Goal: Information Seeking & Learning: Learn about a topic

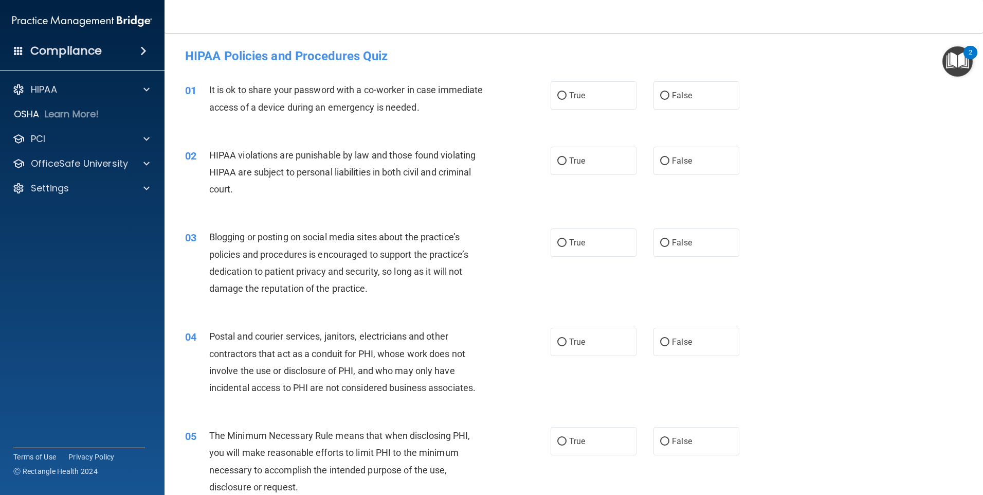
drag, startPoint x: 663, startPoint y: 95, endPoint x: 640, endPoint y: 67, distance: 36.2
click at [640, 67] on div "HIPAA Policies and Procedures Quiz" at bounding box center [573, 55] width 793 height 25
click at [662, 97] on input "False" at bounding box center [664, 96] width 9 height 8
radio input "true"
drag, startPoint x: 558, startPoint y: 160, endPoint x: 516, endPoint y: 200, distance: 57.5
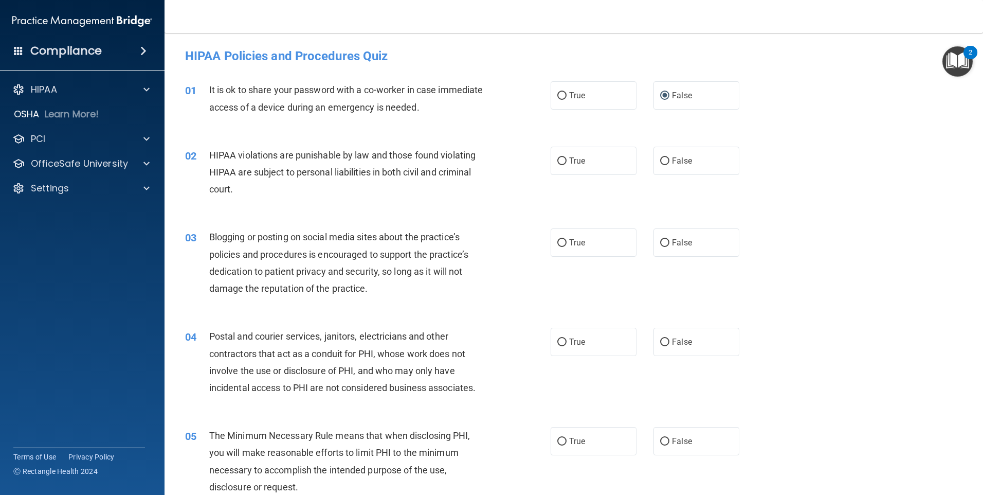
click at [516, 200] on div "02 HIPAA violations are punishable by law and those found violating HIPAA are s…" at bounding box center [368, 175] width 397 height 57
click at [560, 158] on input "True" at bounding box center [562, 161] width 9 height 8
radio input "true"
click at [562, 242] on input "True" at bounding box center [562, 243] width 9 height 8
radio input "true"
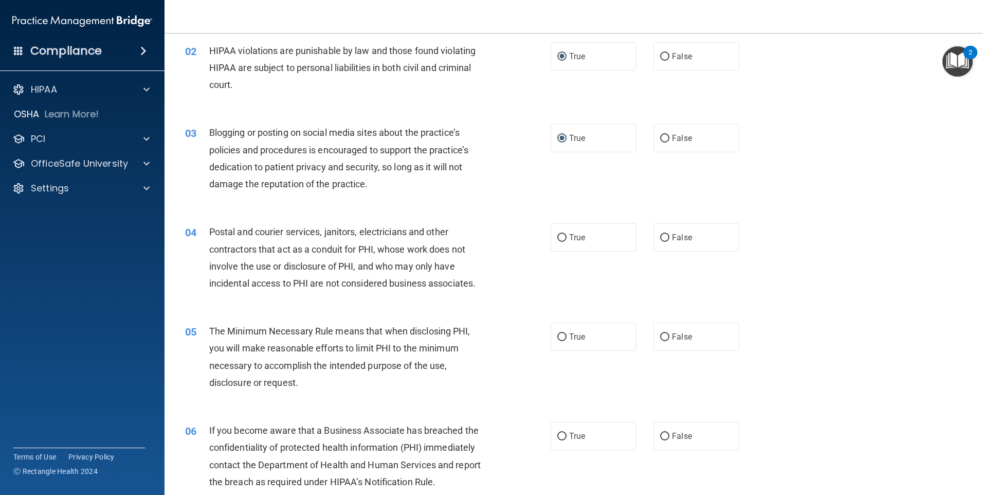
scroll to position [103, 0]
click at [560, 235] on input "True" at bounding box center [562, 239] width 9 height 8
radio input "true"
click at [558, 339] on input "True" at bounding box center [562, 338] width 9 height 8
radio input "true"
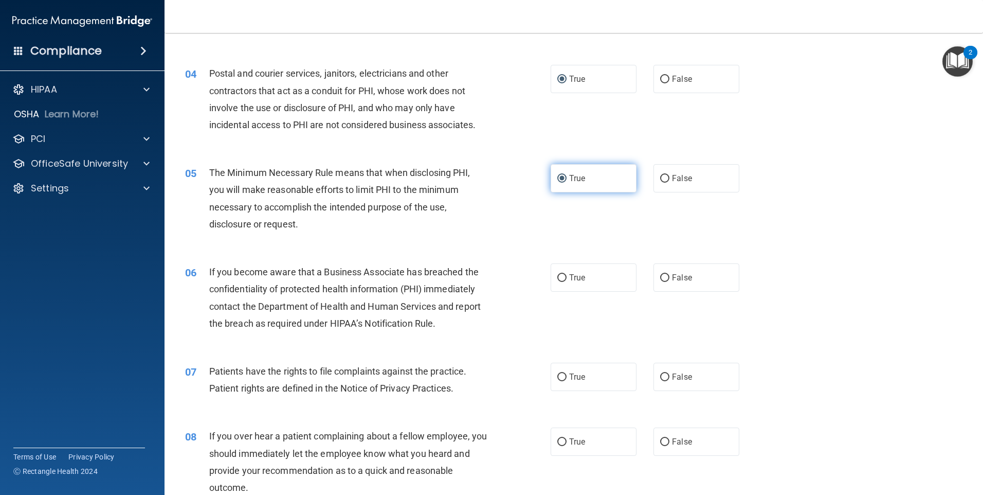
scroll to position [262, 0]
click at [559, 281] on input "True" at bounding box center [562, 279] width 9 height 8
radio input "true"
click at [558, 378] on input "True" at bounding box center [562, 378] width 9 height 8
radio input "true"
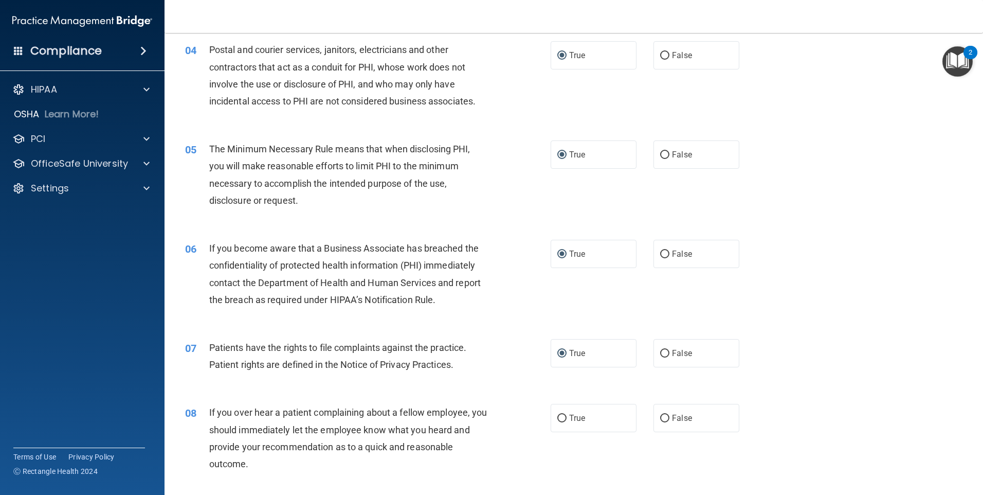
scroll to position [288, 0]
click at [558, 418] on input "True" at bounding box center [562, 417] width 9 height 8
radio input "true"
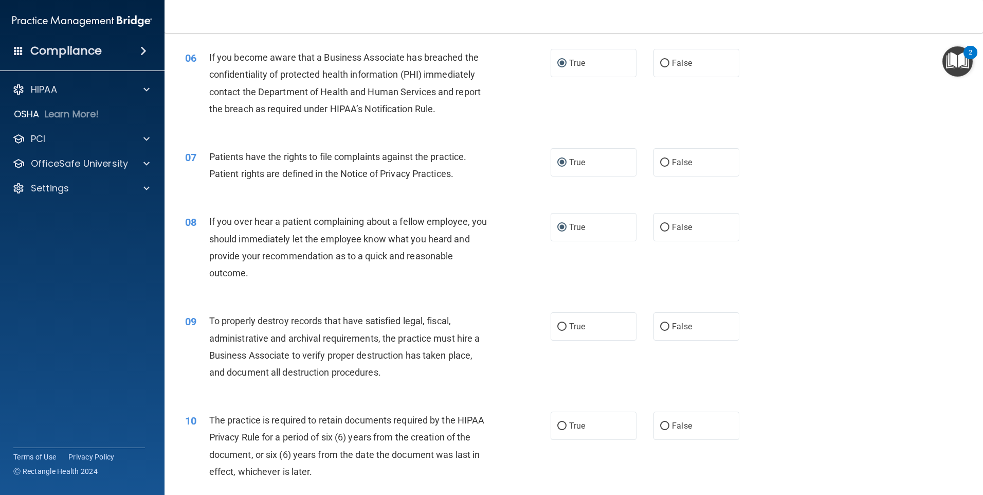
scroll to position [479, 0]
click at [660, 327] on input "False" at bounding box center [664, 325] width 9 height 8
radio input "true"
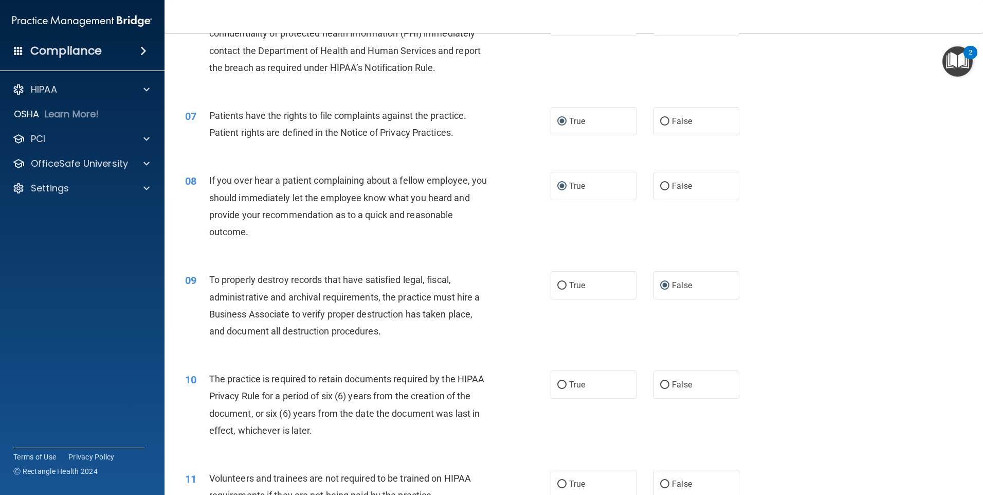
scroll to position [519, 0]
click at [660, 383] on input "False" at bounding box center [664, 384] width 9 height 8
radio input "true"
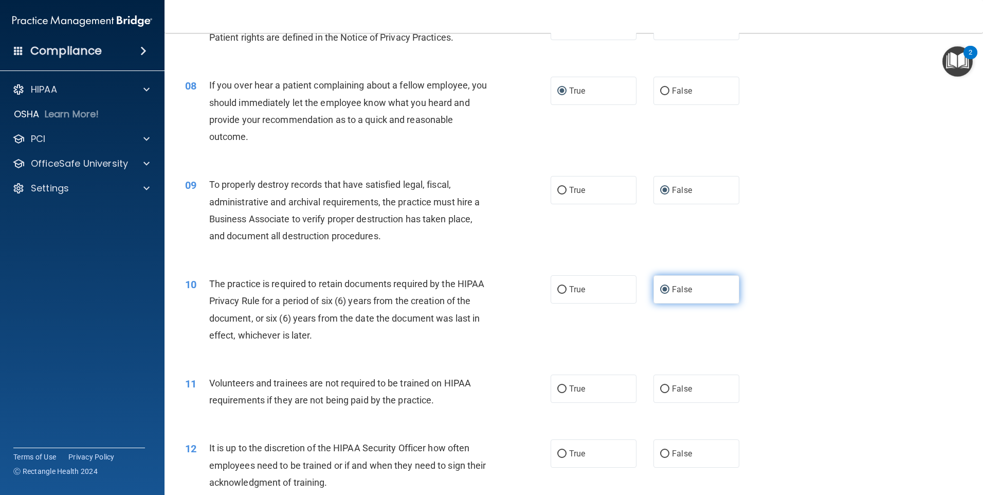
scroll to position [615, 0]
click at [558, 389] on input "True" at bounding box center [562, 388] width 9 height 8
radio input "true"
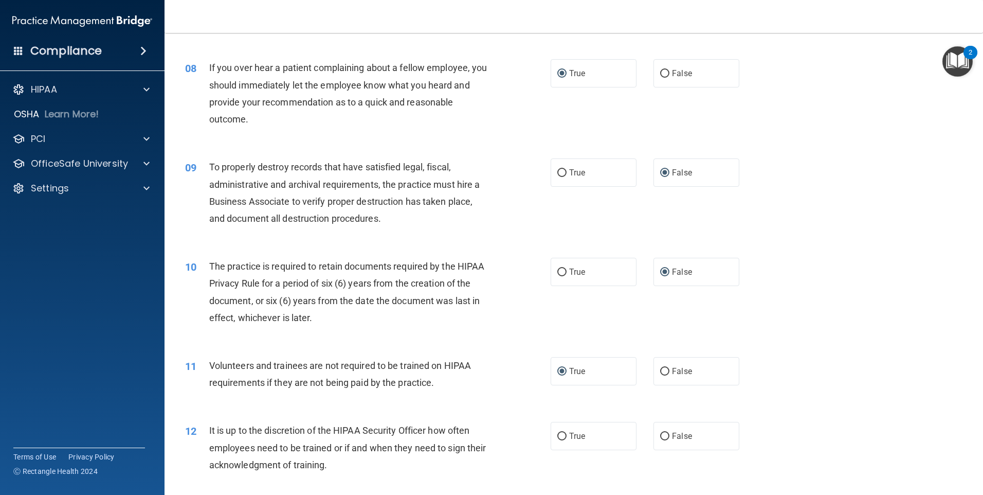
scroll to position [631, 0]
click at [661, 437] on input "False" at bounding box center [664, 437] width 9 height 8
radio input "true"
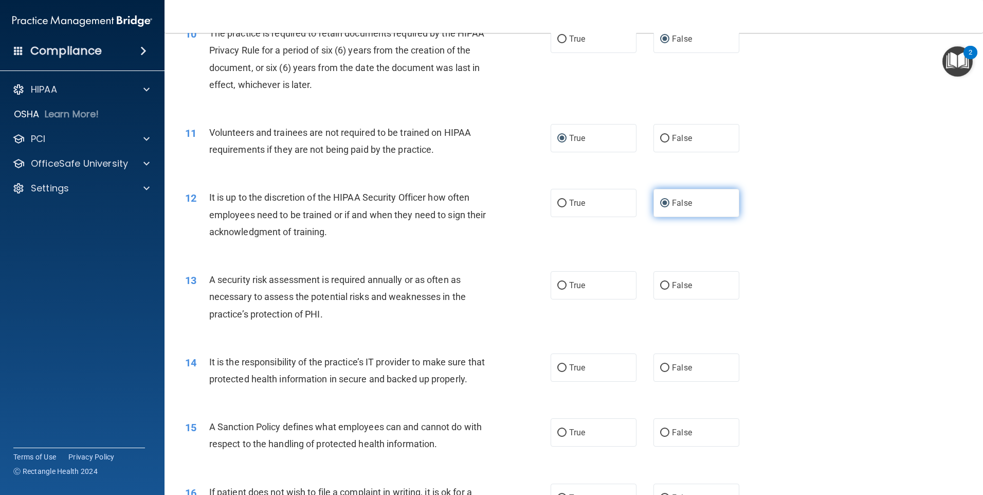
scroll to position [866, 0]
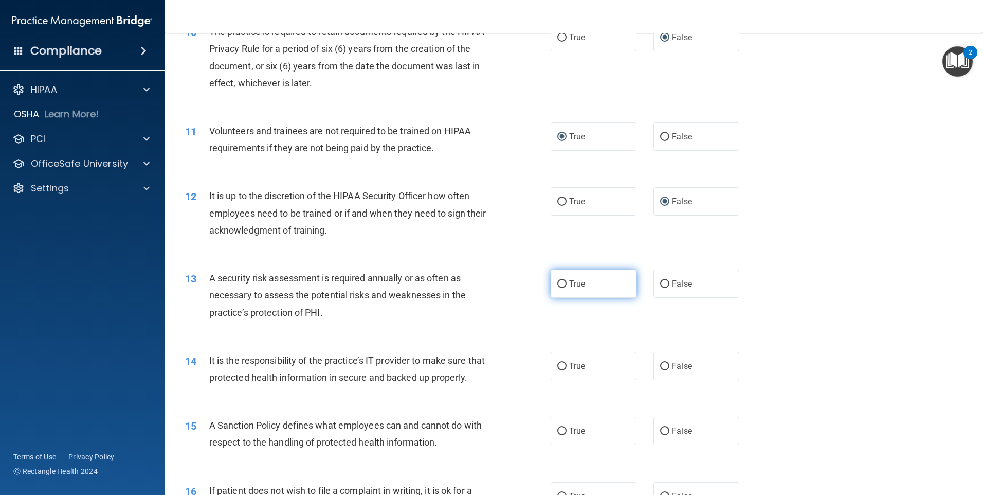
click at [561, 281] on input "True" at bounding box center [562, 284] width 9 height 8
radio input "true"
drag, startPoint x: 558, startPoint y: 368, endPoint x: 524, endPoint y: 366, distance: 34.0
click at [503, 373] on div "14 It is the responsibility of the practice’s IT provider to make sure that pro…" at bounding box center [368, 371] width 397 height 39
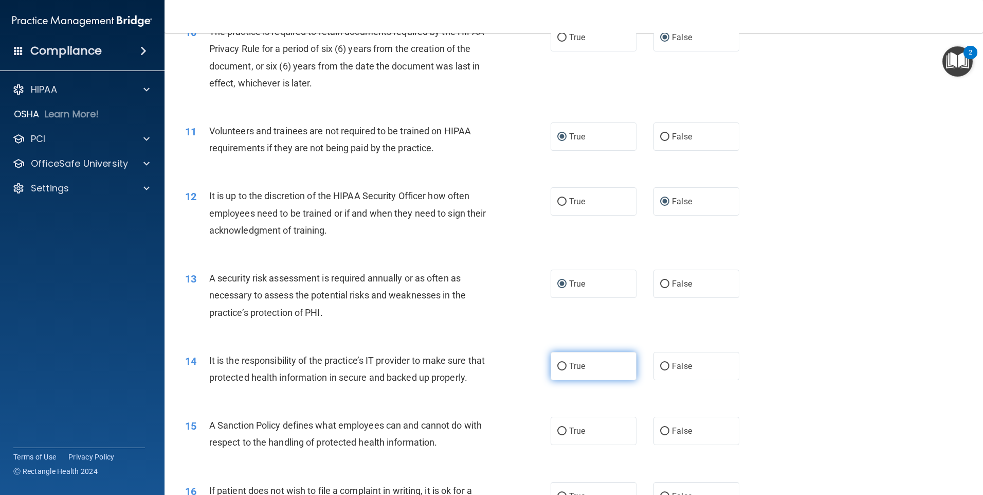
click at [558, 367] on input "True" at bounding box center [562, 367] width 9 height 8
radio input "true"
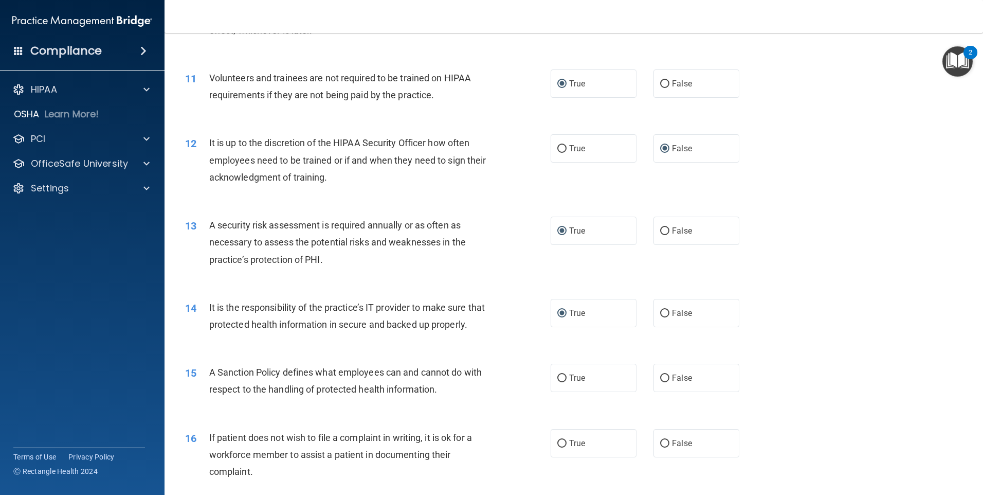
scroll to position [923, 0]
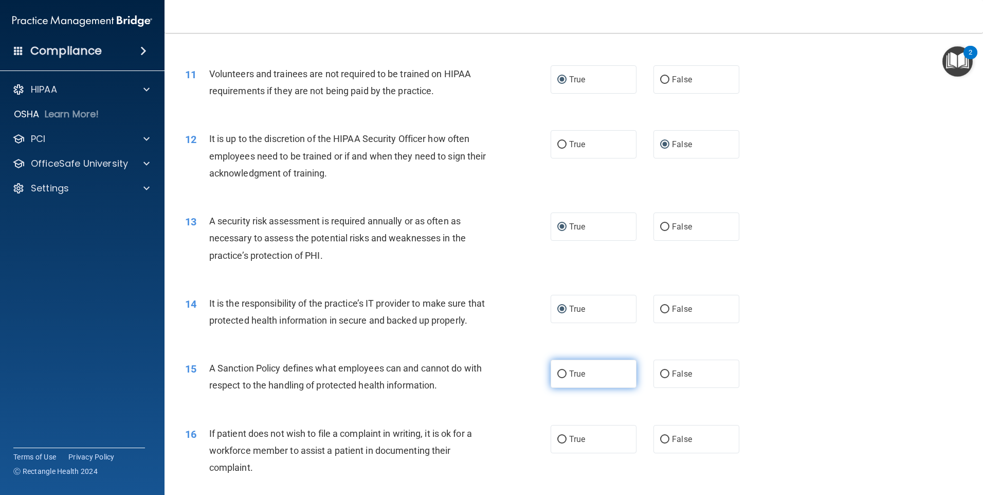
click at [561, 378] on input "True" at bounding box center [562, 374] width 9 height 8
radio input "true"
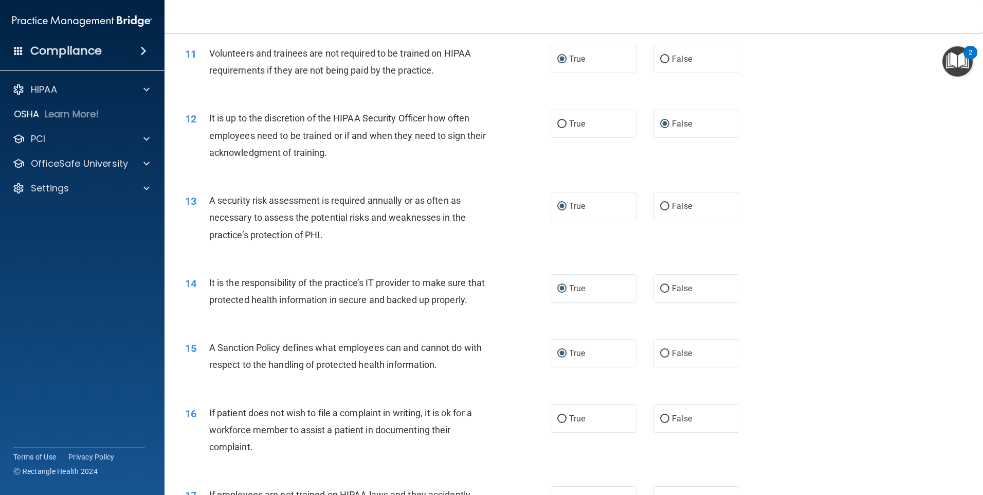
scroll to position [944, 0]
click at [660, 422] on input "False" at bounding box center [664, 419] width 9 height 8
radio input "true"
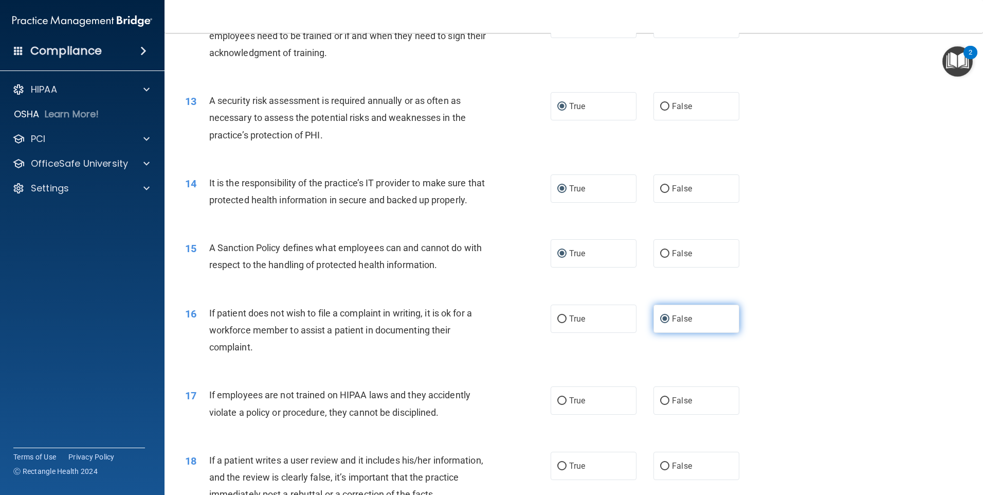
scroll to position [1053, 0]
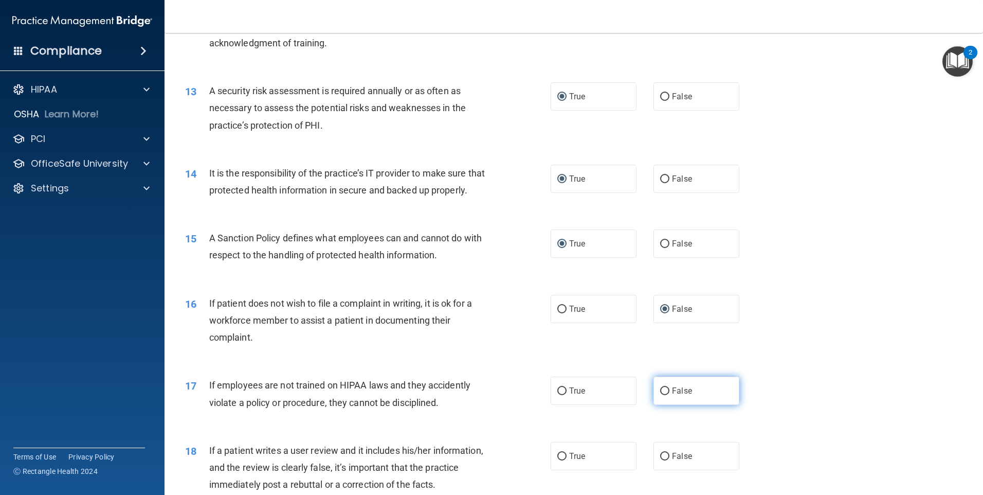
click at [662, 395] on input "False" at bounding box center [664, 391] width 9 height 8
radio input "true"
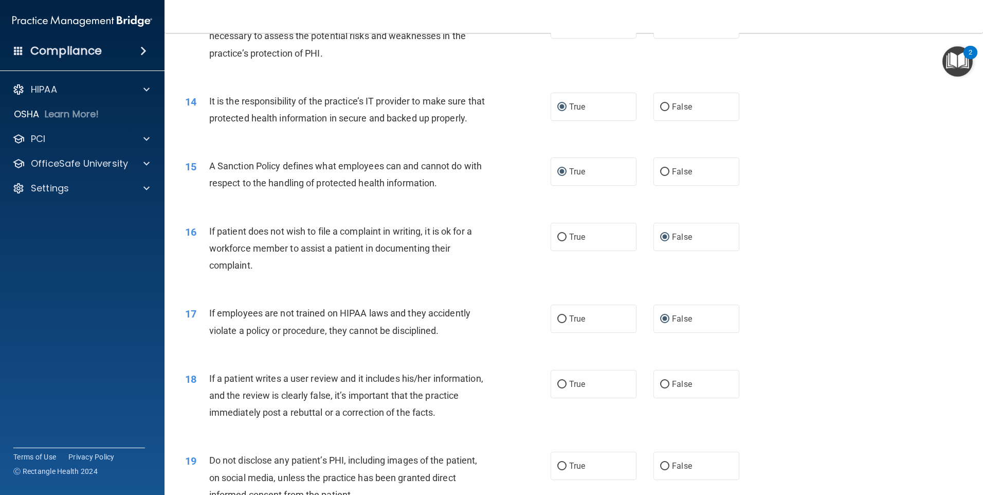
scroll to position [1126, 0]
click at [559, 387] on input "True" at bounding box center [562, 383] width 9 height 8
radio input "true"
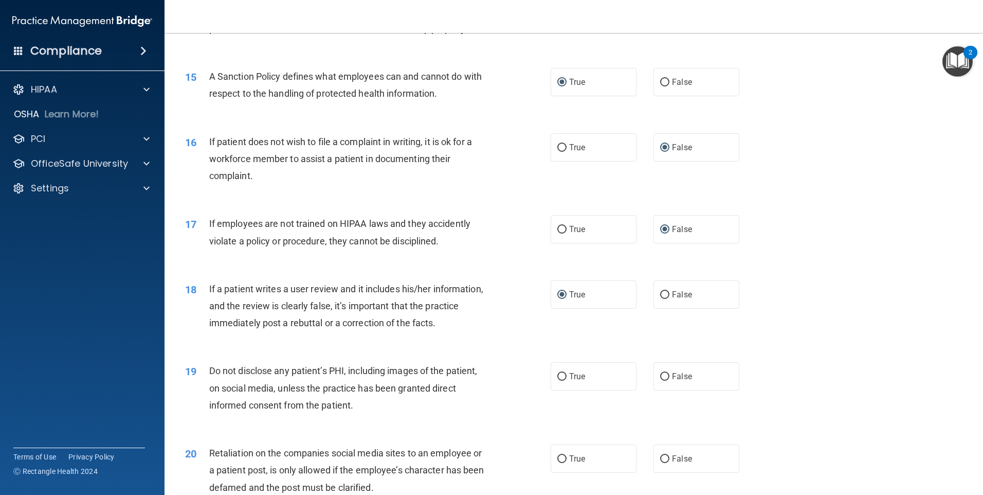
scroll to position [1220, 0]
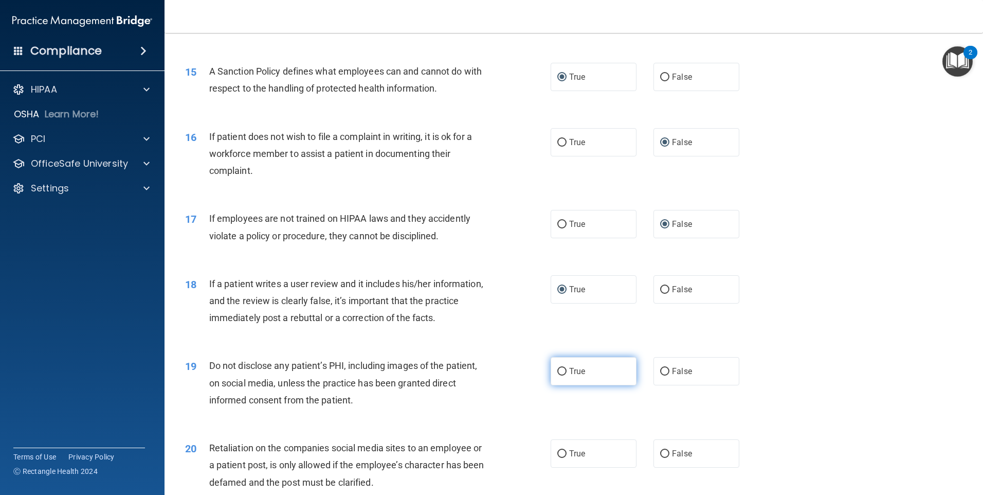
click at [559, 375] on input "True" at bounding box center [562, 372] width 9 height 8
radio input "true"
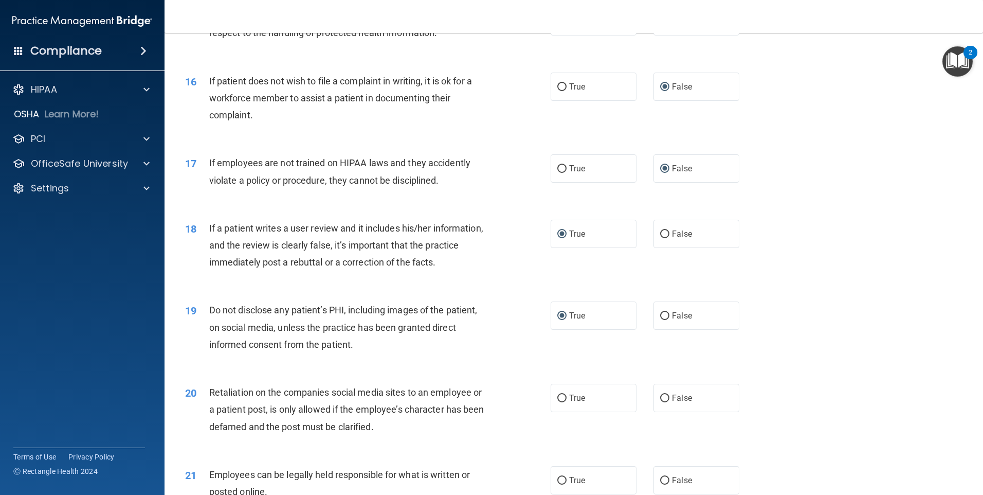
scroll to position [1276, 0]
click at [660, 402] on input "False" at bounding box center [664, 398] width 9 height 8
radio input "true"
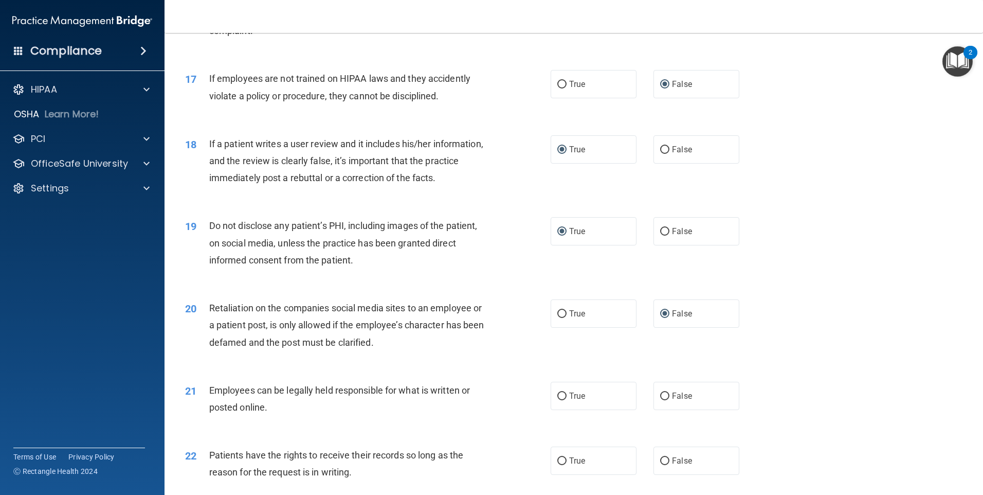
scroll to position [1359, 0]
click at [558, 400] on input "True" at bounding box center [562, 396] width 9 height 8
radio input "true"
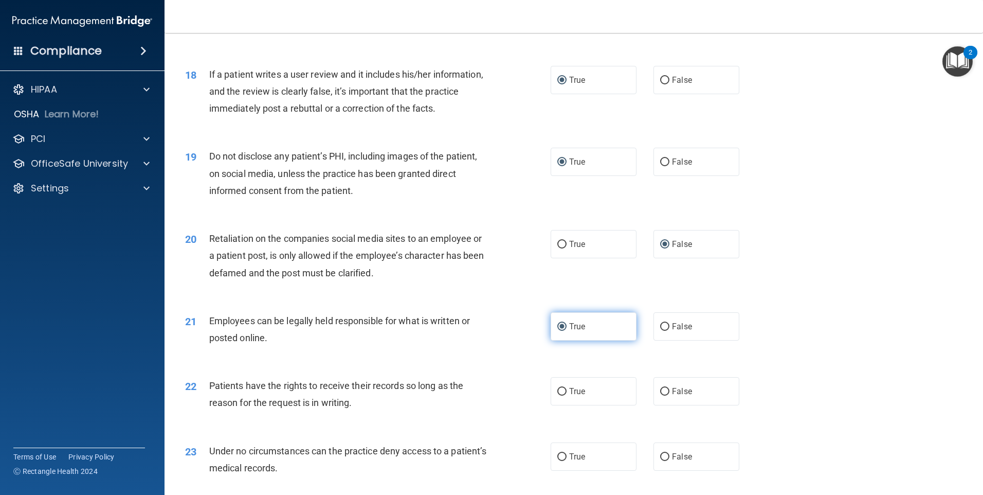
scroll to position [1431, 0]
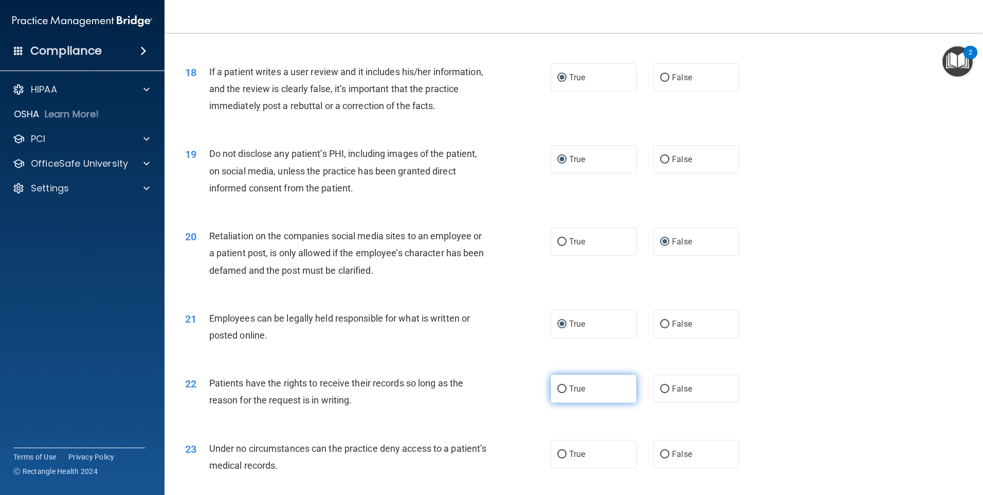
click at [558, 393] on input "True" at bounding box center [562, 389] width 9 height 8
radio input "true"
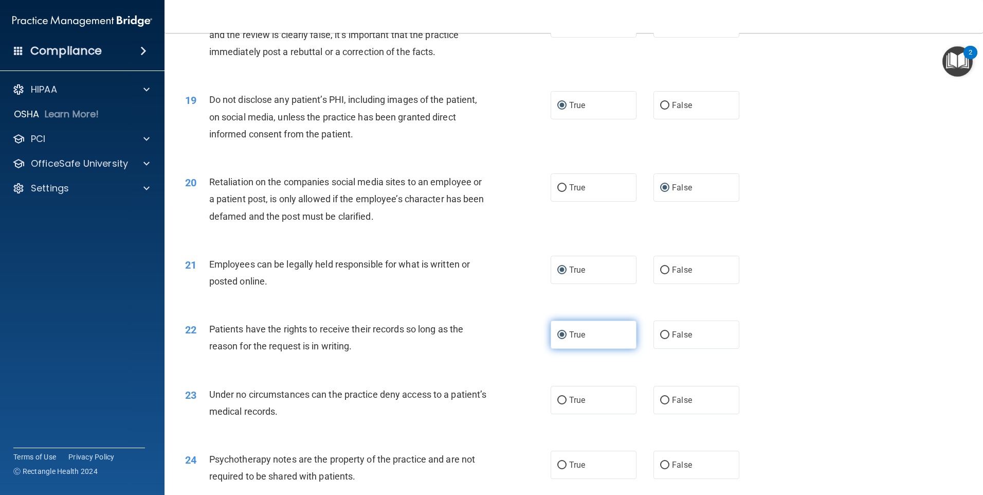
scroll to position [1489, 0]
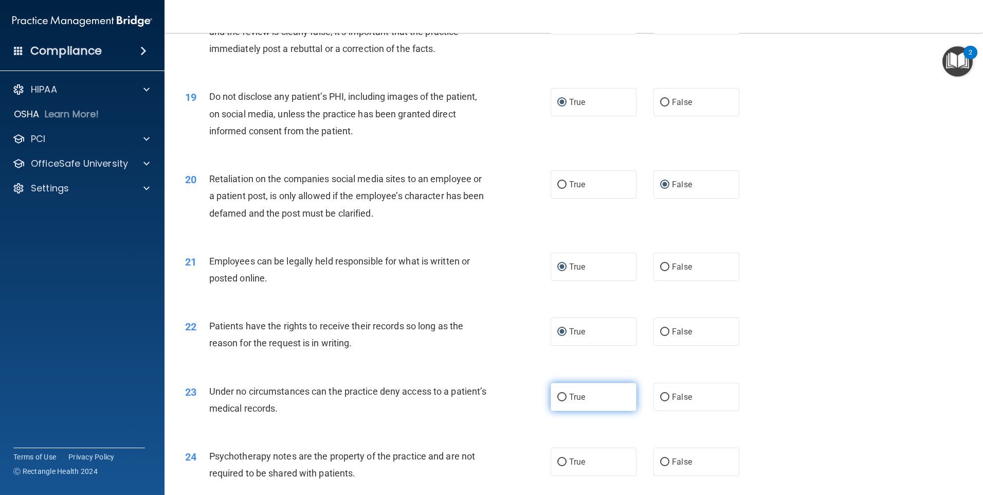
click at [558, 401] on input "True" at bounding box center [562, 397] width 9 height 8
radio input "true"
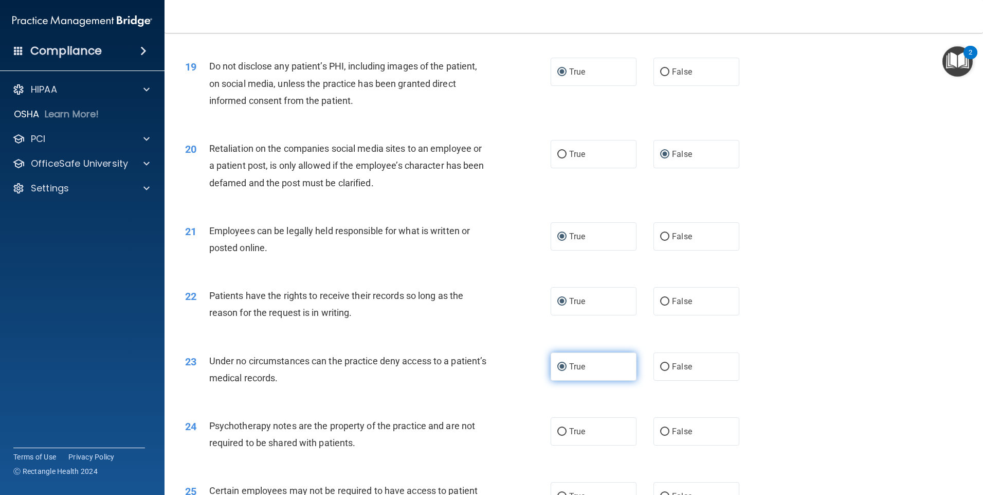
scroll to position [1519, 0]
click at [660, 435] on input "False" at bounding box center [664, 431] width 9 height 8
radio input "true"
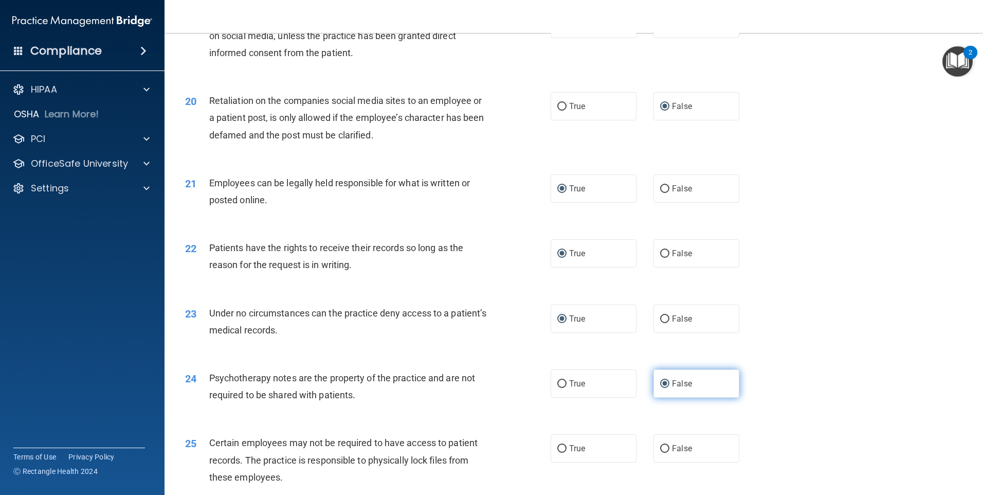
scroll to position [1601, 0]
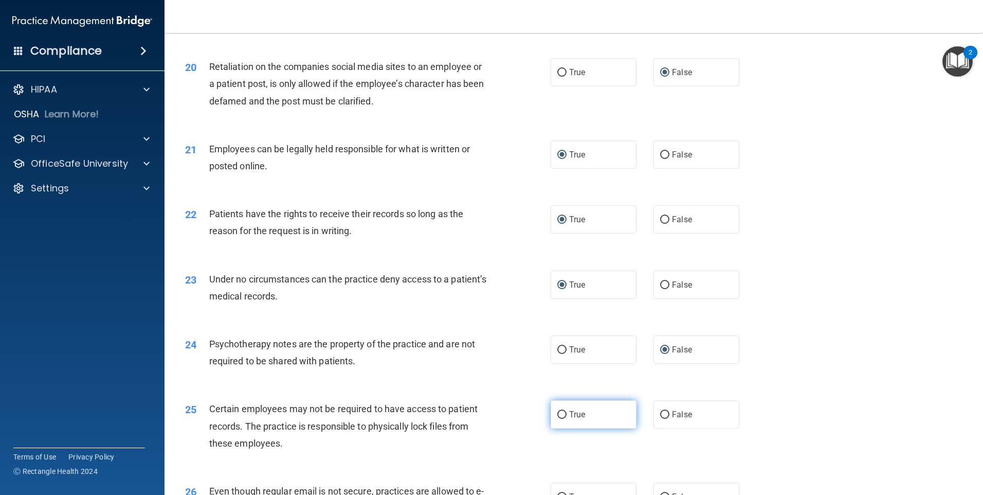
click at [559, 419] on input "True" at bounding box center [562, 415] width 9 height 8
radio input "true"
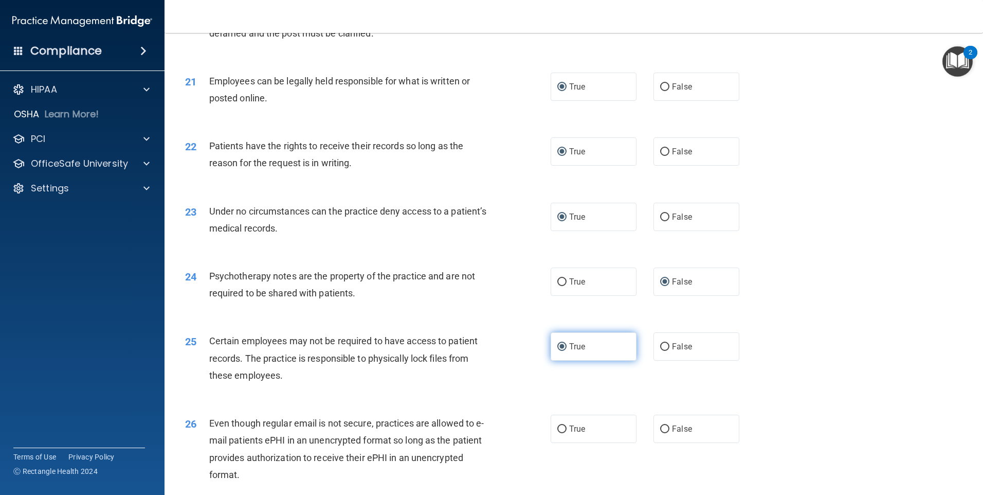
scroll to position [1669, 0]
click at [558, 433] on input "True" at bounding box center [562, 429] width 9 height 8
radio input "true"
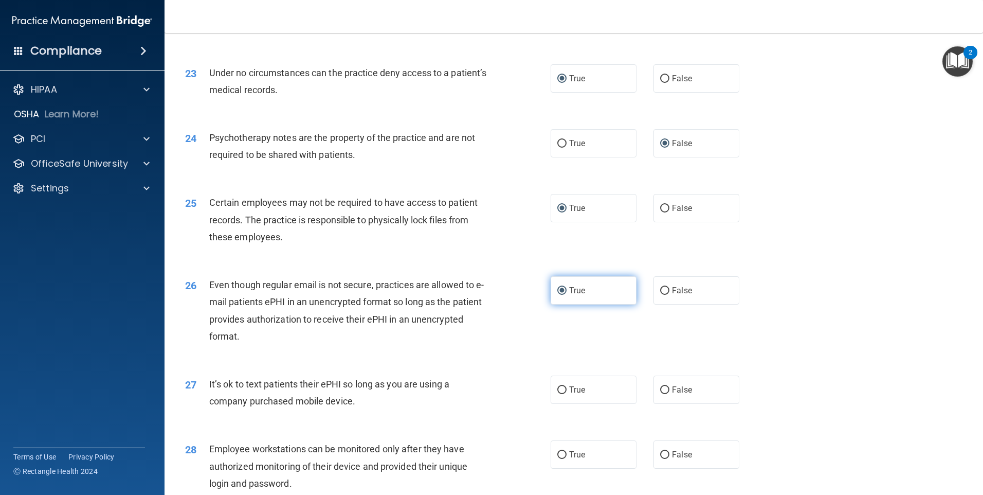
scroll to position [1807, 0]
click at [559, 393] on input "True" at bounding box center [562, 390] width 9 height 8
radio input "true"
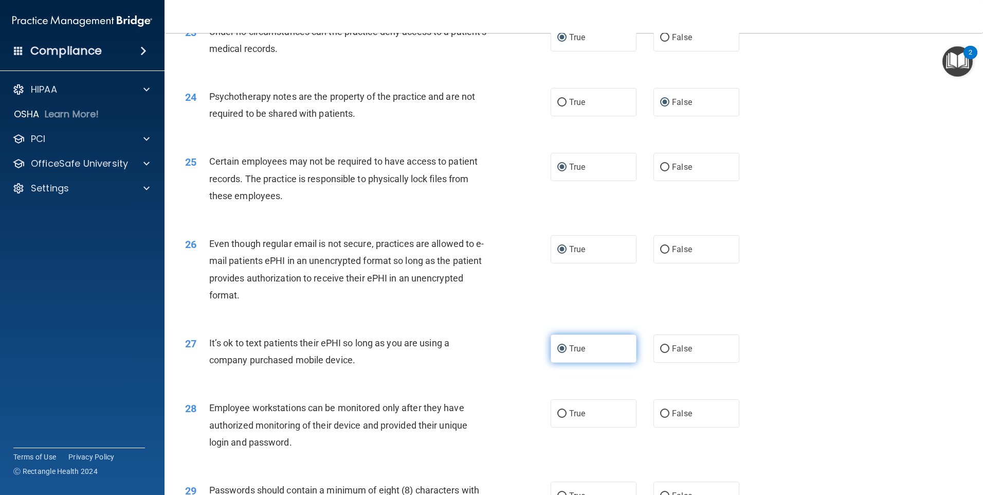
scroll to position [1848, 0]
click at [559, 418] on input "True" at bounding box center [562, 414] width 9 height 8
radio input "true"
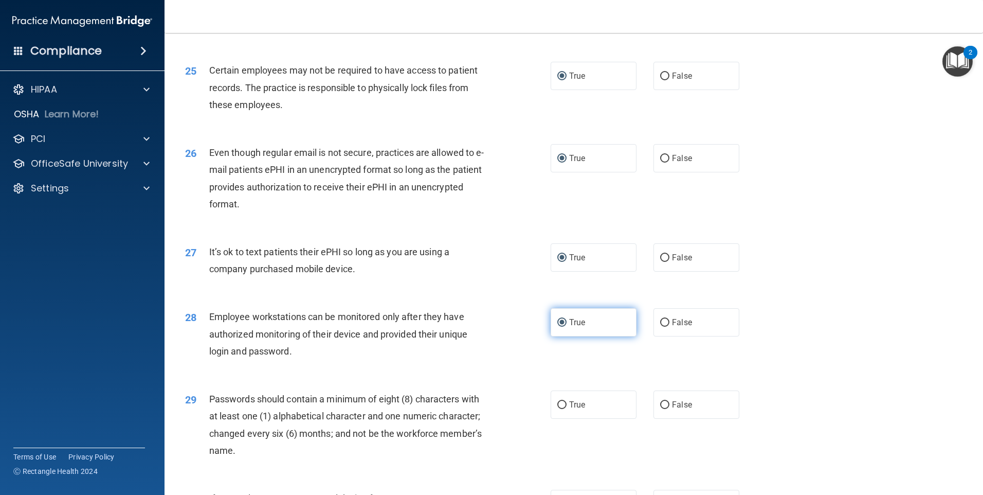
scroll to position [1938, 0]
click at [558, 410] on input "True" at bounding box center [562, 406] width 9 height 8
radio input "true"
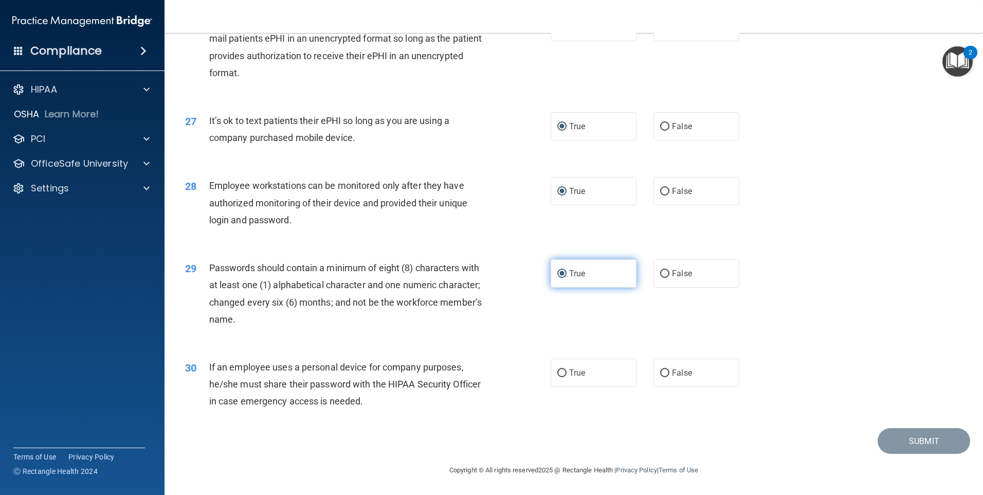
scroll to position [2087, 0]
click at [558, 372] on input "True" at bounding box center [562, 373] width 9 height 8
radio input "true"
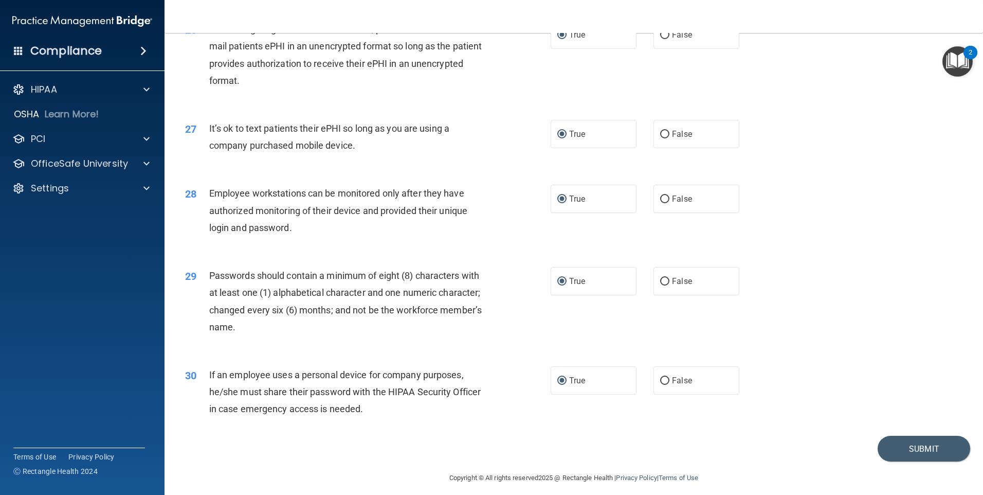
scroll to position [2063, 0]
click at [901, 461] on button "Submit" at bounding box center [924, 448] width 93 height 26
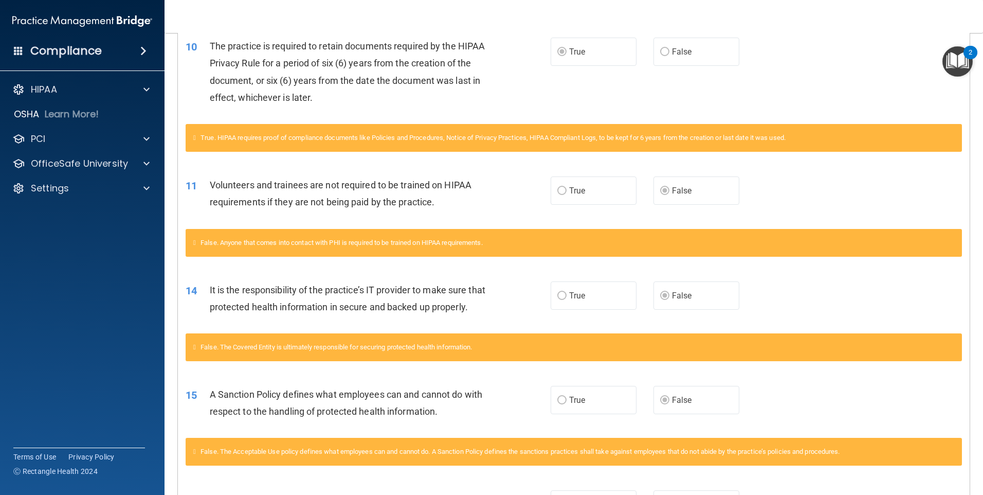
scroll to position [669, 0]
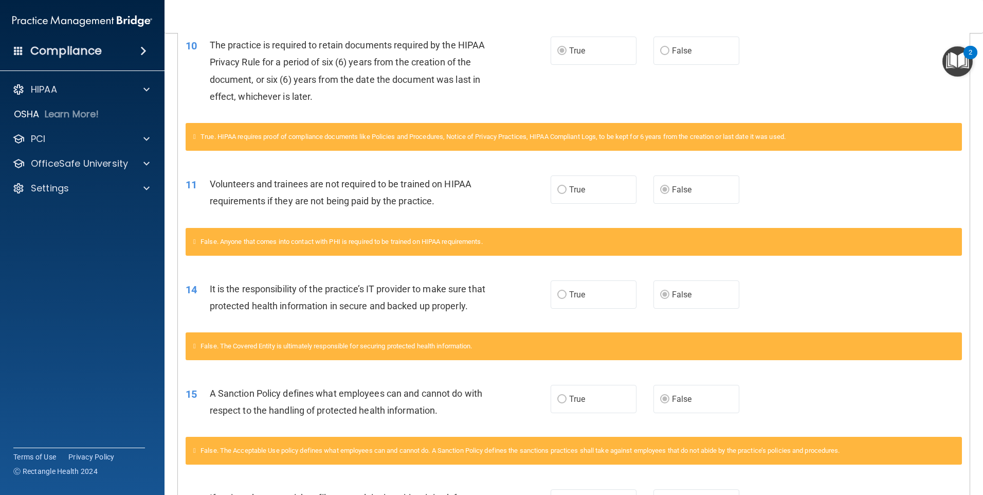
drag, startPoint x: 732, startPoint y: 307, endPoint x: 553, endPoint y: 290, distance: 179.2
click at [553, 290] on label "True" at bounding box center [594, 294] width 86 height 28
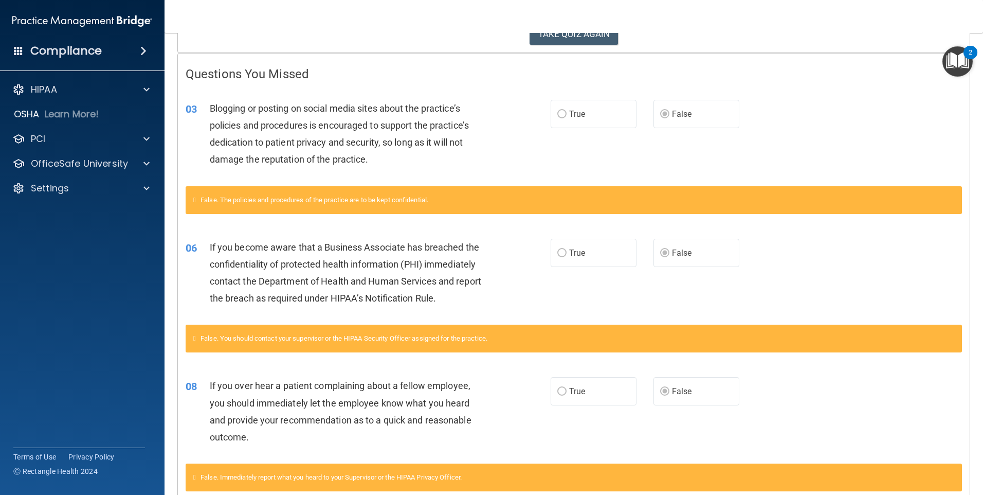
scroll to position [0, 0]
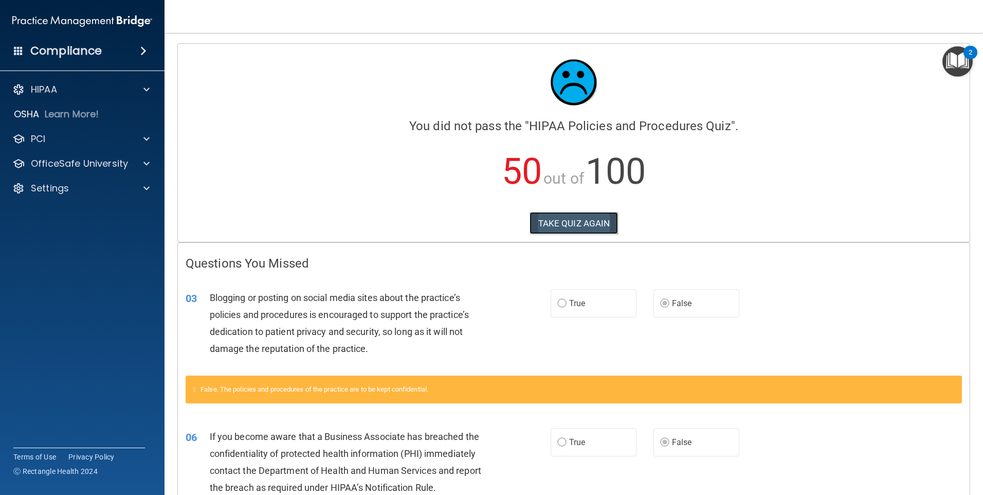
click at [558, 224] on button "TAKE QUIZ AGAIN" at bounding box center [574, 223] width 89 height 23
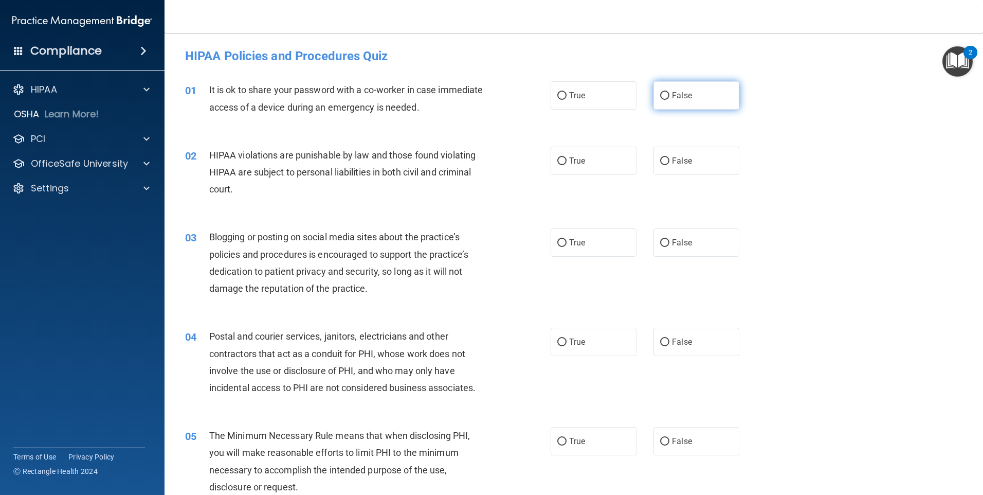
click at [661, 95] on input "False" at bounding box center [664, 96] width 9 height 8
radio input "true"
click at [558, 163] on input "True" at bounding box center [562, 161] width 9 height 8
radio input "true"
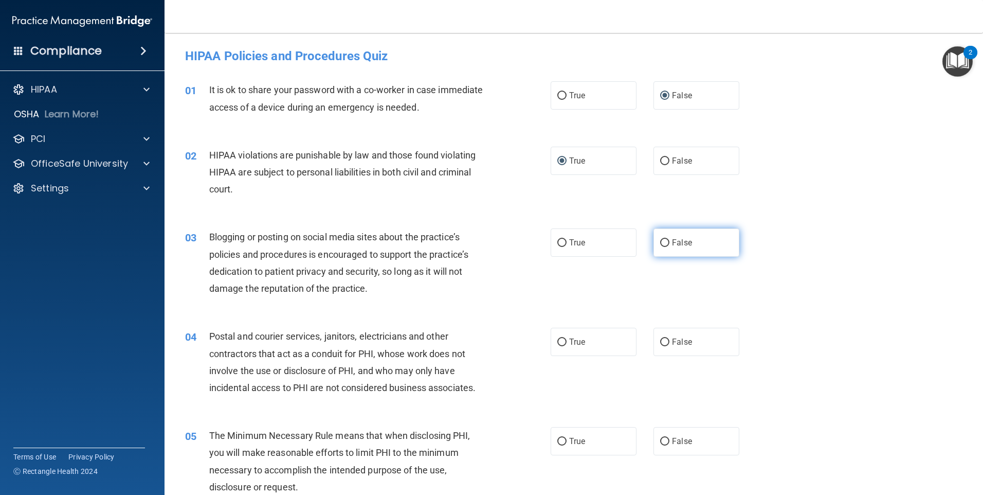
click at [660, 244] on input "False" at bounding box center [664, 243] width 9 height 8
radio input "true"
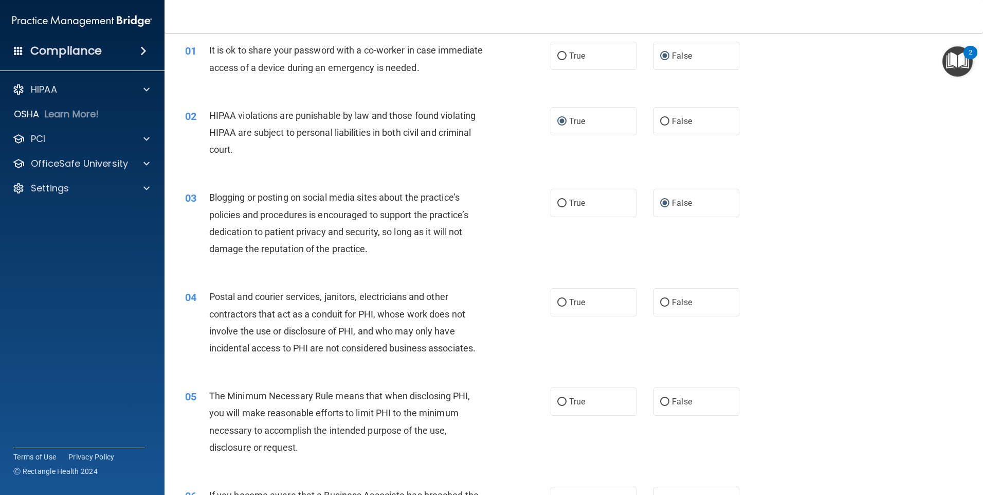
scroll to position [41, 0]
click at [559, 302] on input "True" at bounding box center [562, 302] width 9 height 8
radio input "true"
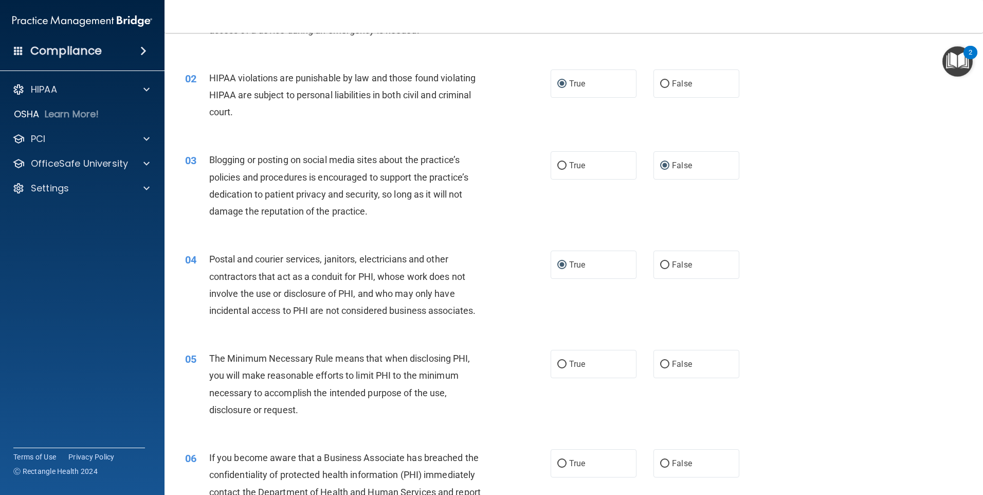
scroll to position [87, 0]
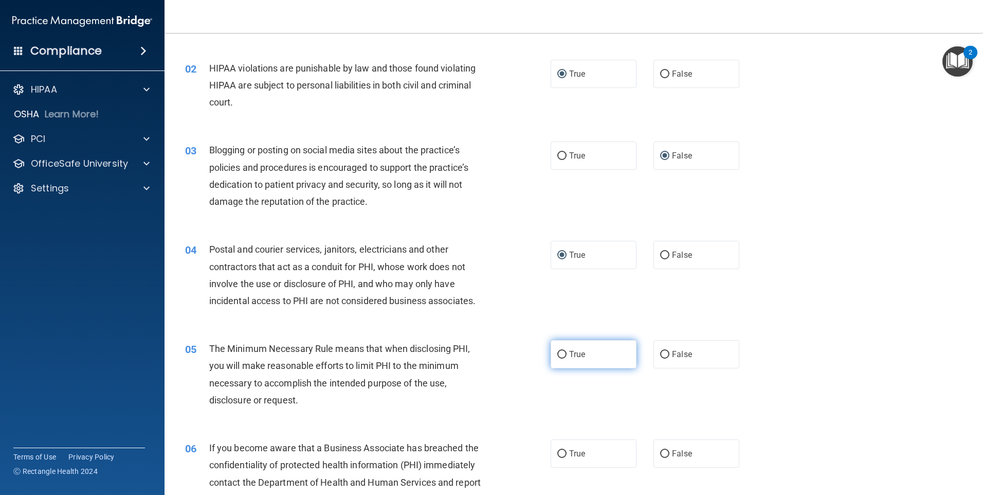
click at [561, 353] on input "True" at bounding box center [562, 355] width 9 height 8
radio input "true"
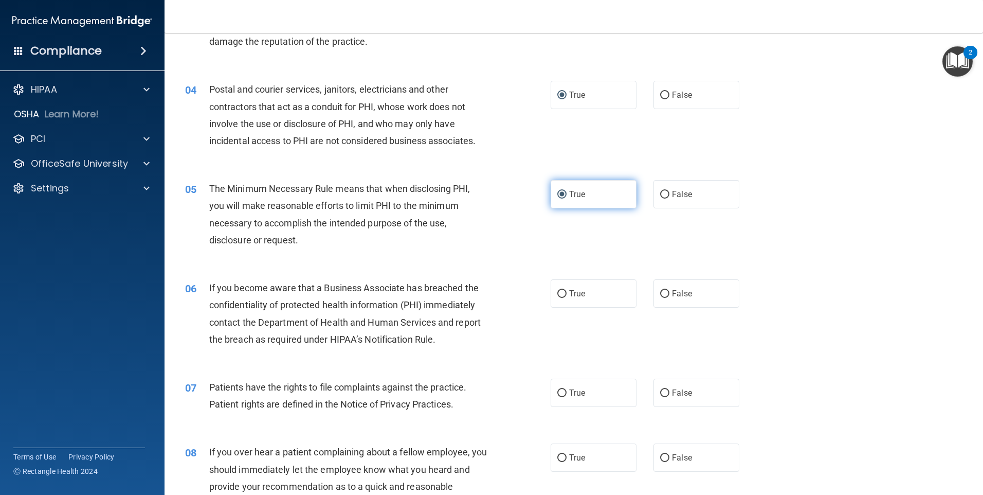
scroll to position [247, 0]
click at [660, 290] on input "False" at bounding box center [664, 294] width 9 height 8
radio input "true"
click at [559, 397] on label "True" at bounding box center [594, 392] width 86 height 28
click at [559, 397] on input "True" at bounding box center [562, 393] width 9 height 8
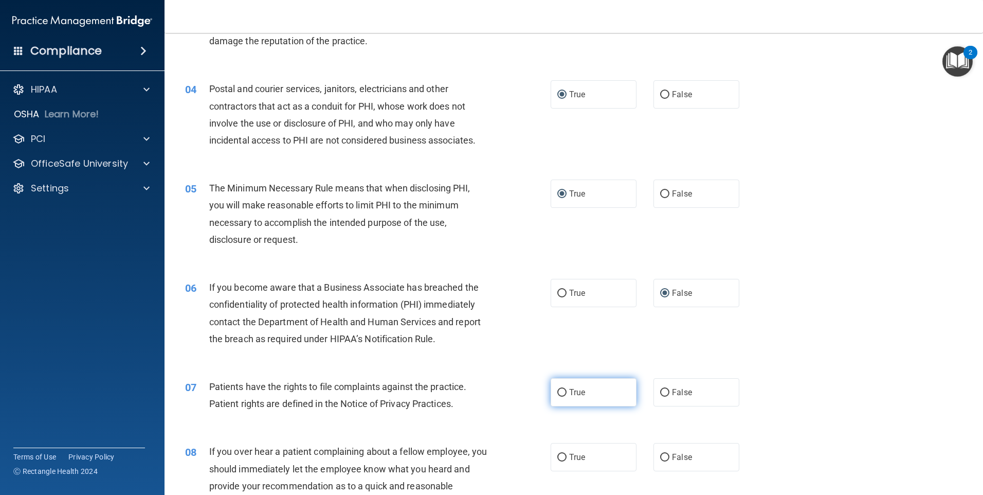
radio input "true"
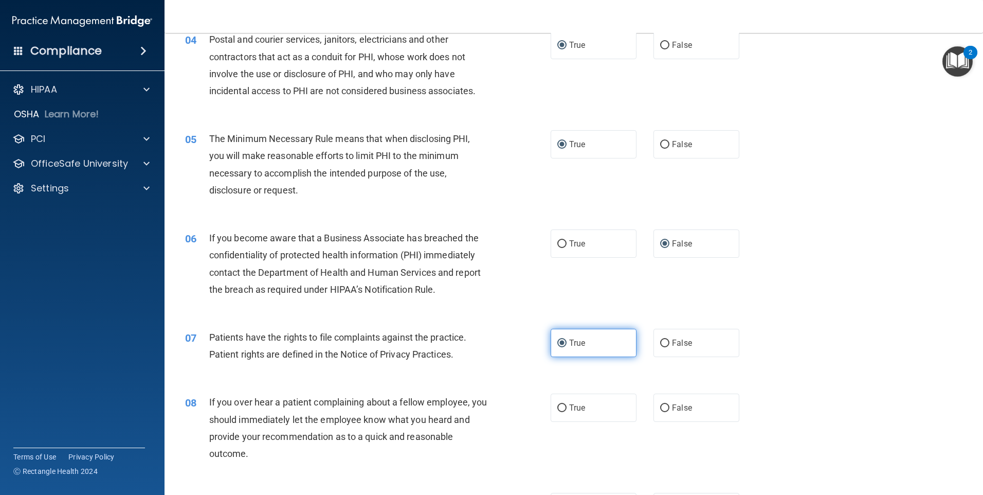
scroll to position [296, 0]
click at [661, 410] on input "False" at bounding box center [664, 409] width 9 height 8
radio input "true"
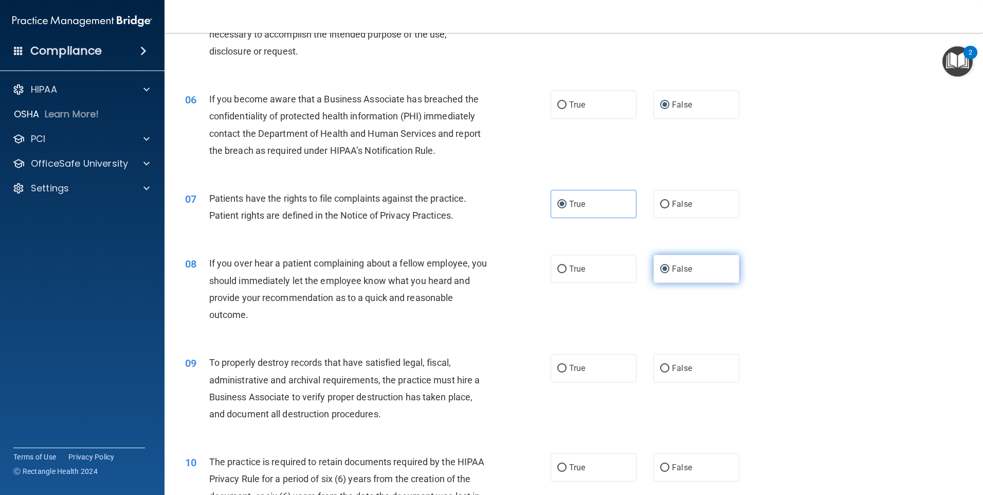
scroll to position [437, 0]
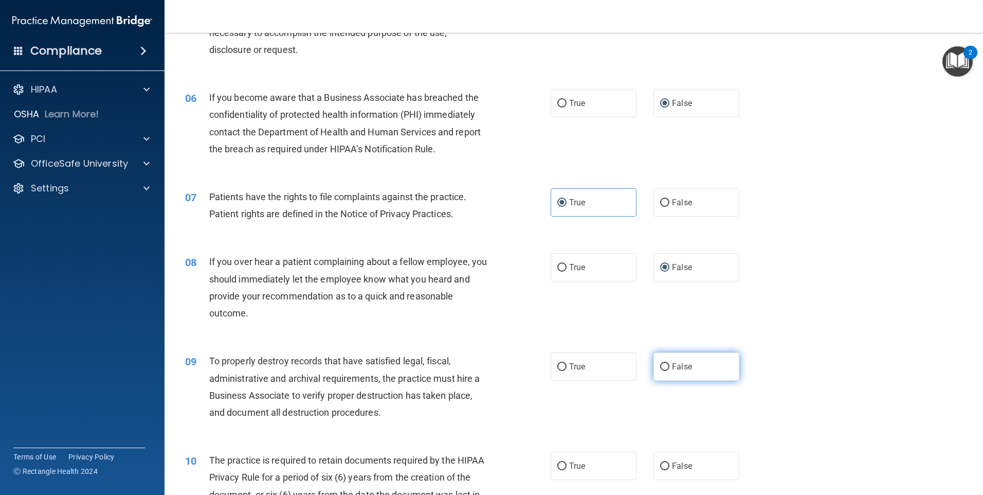
click at [662, 367] on input "False" at bounding box center [664, 367] width 9 height 8
radio input "true"
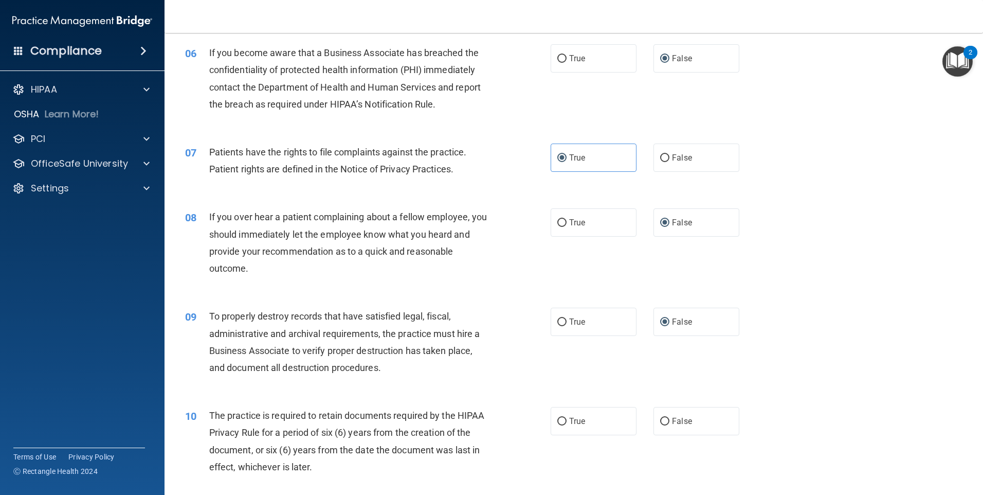
scroll to position [482, 0]
click at [661, 420] on input "False" at bounding box center [664, 421] width 9 height 8
radio input "true"
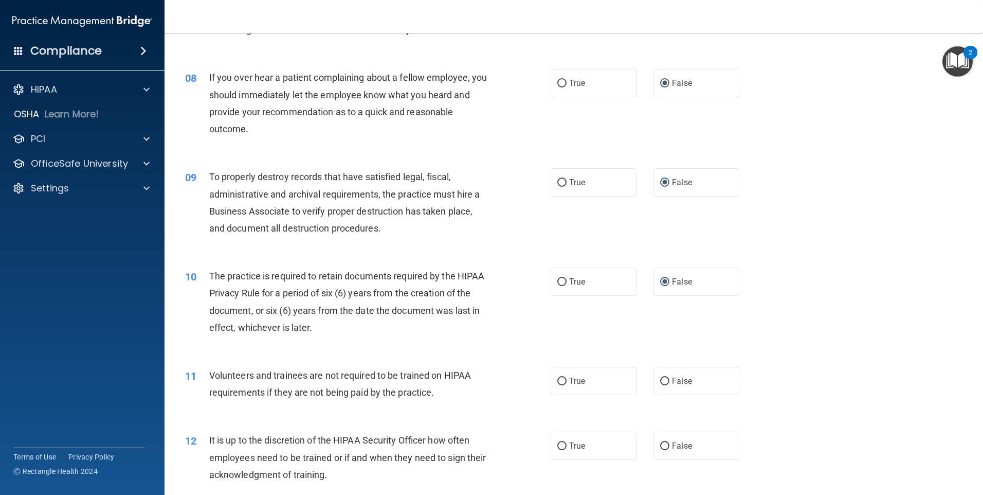
scroll to position [623, 0]
click at [661, 381] on input "False" at bounding box center [664, 380] width 9 height 8
radio input "true"
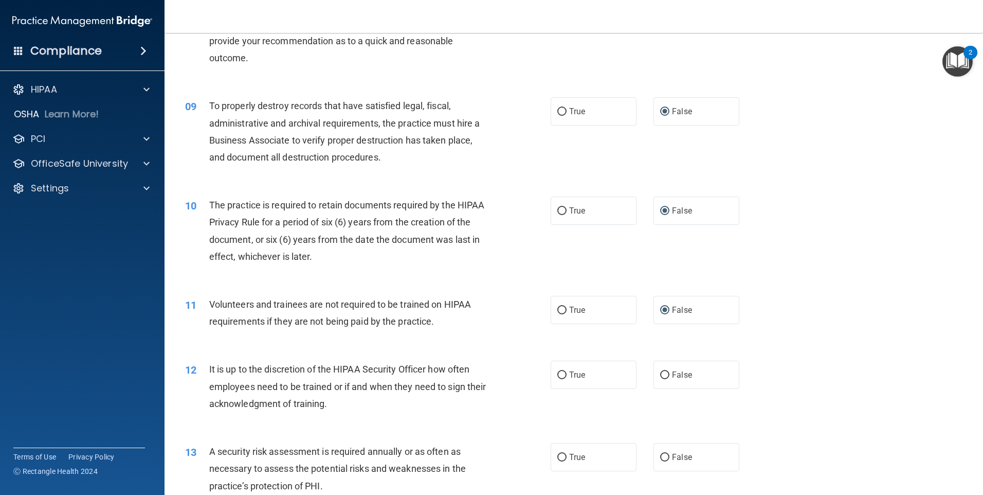
scroll to position [695, 0]
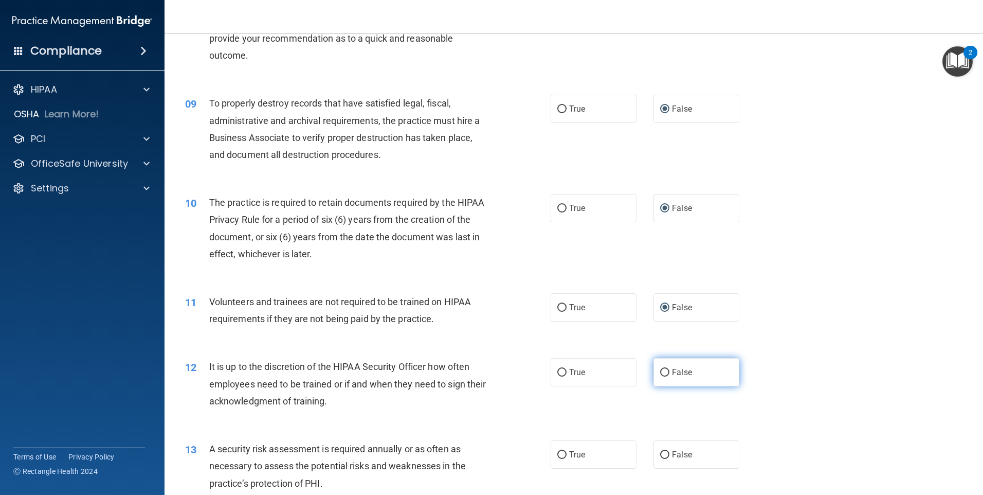
click at [660, 371] on input "False" at bounding box center [664, 373] width 9 height 8
radio input "true"
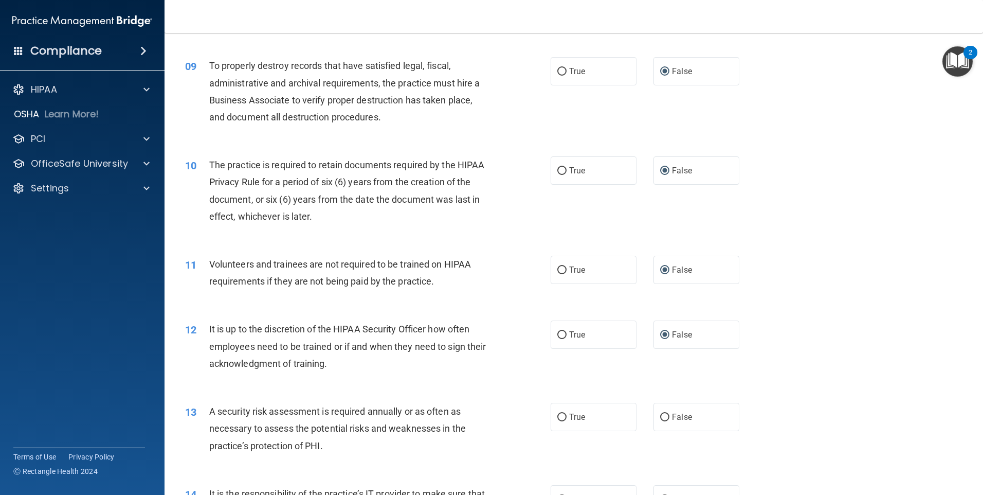
scroll to position [734, 0]
click at [559, 411] on input "True" at bounding box center [562, 415] width 9 height 8
radio input "true"
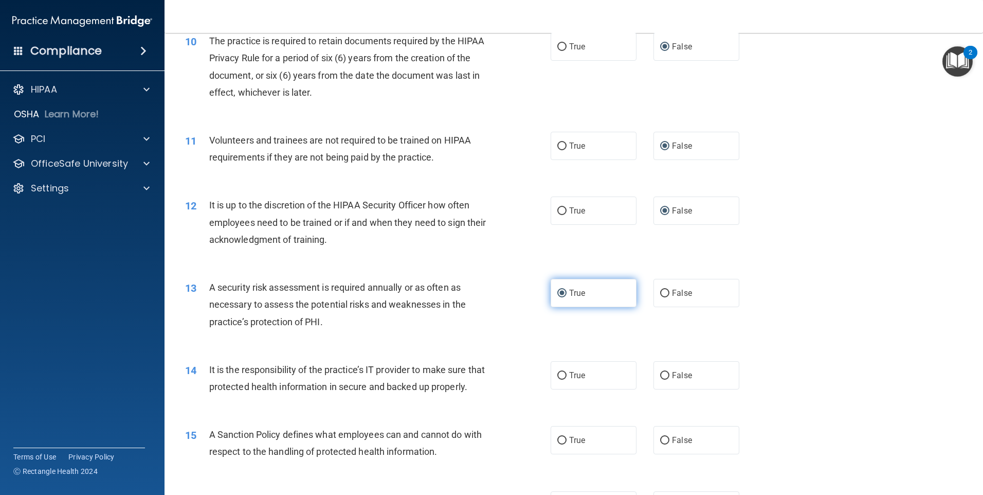
scroll to position [857, 0]
click at [661, 371] on input "False" at bounding box center [664, 375] width 9 height 8
radio input "true"
click at [660, 443] on input "False" at bounding box center [664, 440] width 9 height 8
radio input "true"
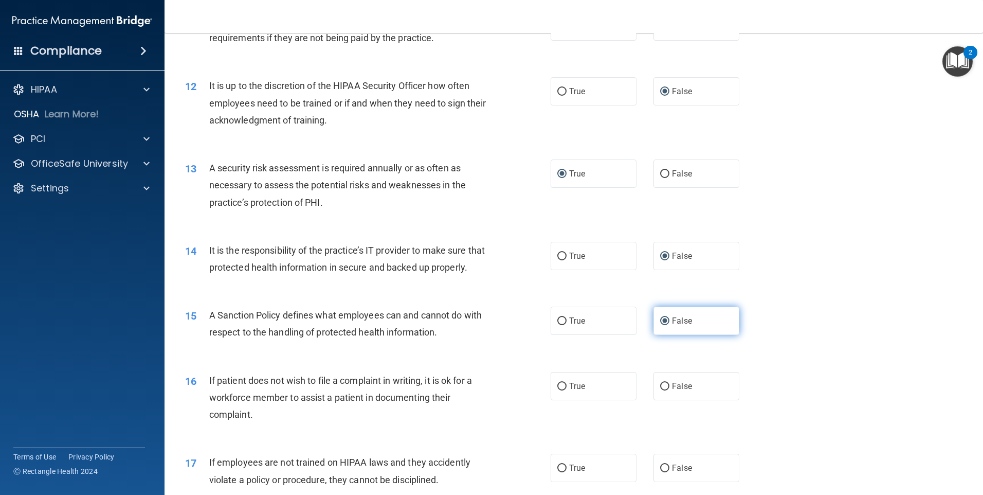
scroll to position [978, 0]
click at [560, 388] on input "True" at bounding box center [562, 385] width 9 height 8
radio input "true"
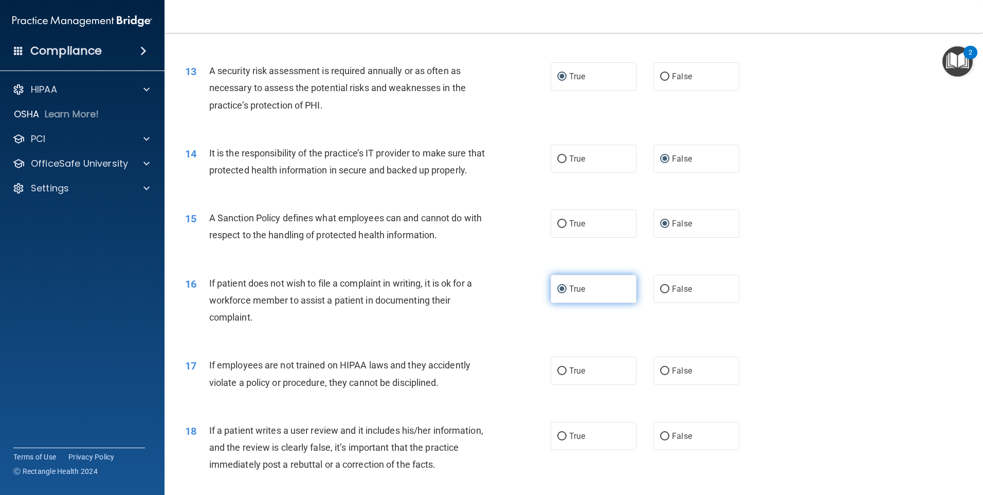
scroll to position [1074, 0]
click at [661, 374] on input "False" at bounding box center [664, 370] width 9 height 8
radio input "true"
drag, startPoint x: 661, startPoint y: 452, endPoint x: 630, endPoint y: 423, distance: 42.6
click at [615, 407] on div "17 If employees are not trained on HIPAA laws and they accidently violate a pol…" at bounding box center [573, 375] width 793 height 65
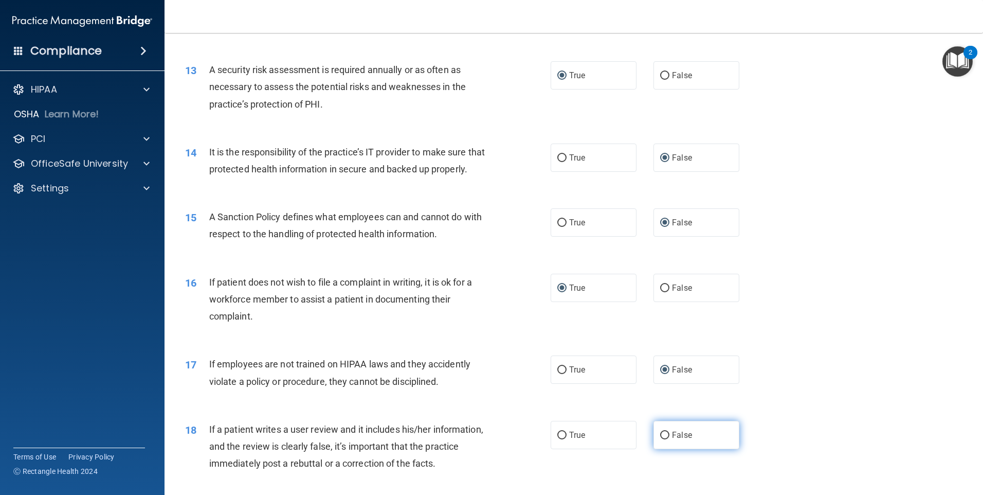
click at [660, 439] on input "False" at bounding box center [664, 436] width 9 height 8
radio input "true"
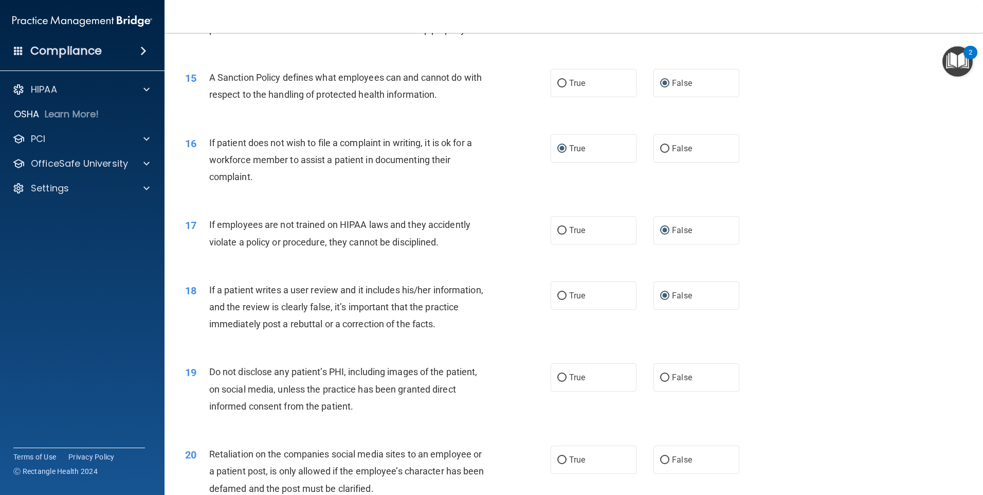
scroll to position [1214, 0]
click at [559, 381] on input "True" at bounding box center [562, 377] width 9 height 8
radio input "true"
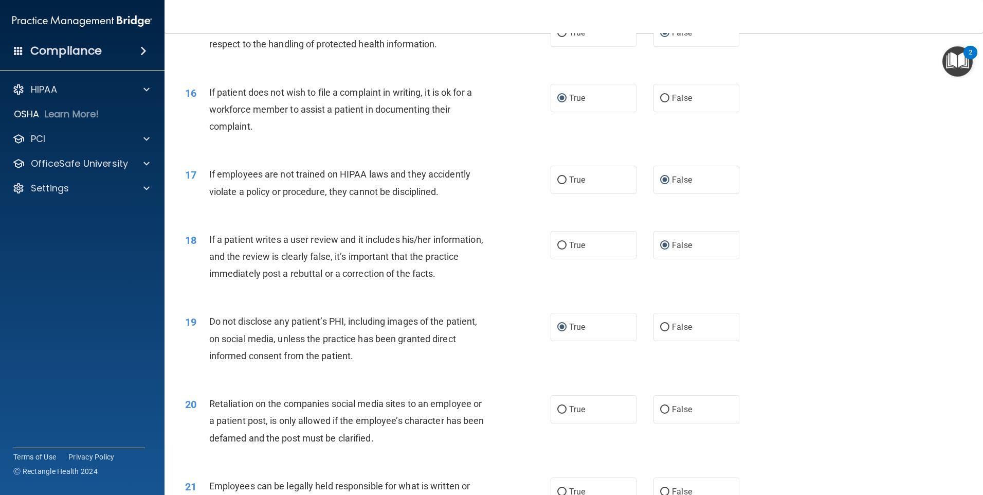
scroll to position [1268, 0]
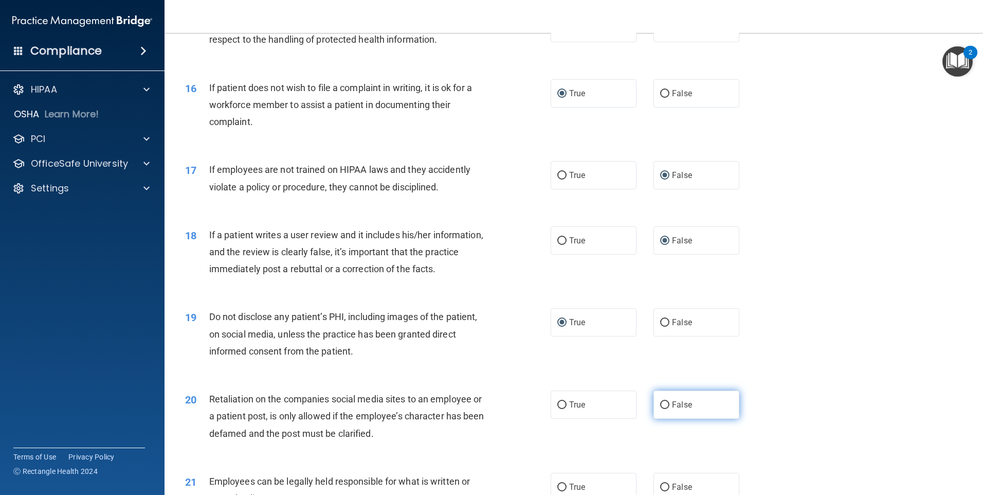
click at [661, 409] on input "False" at bounding box center [664, 405] width 9 height 8
radio input "true"
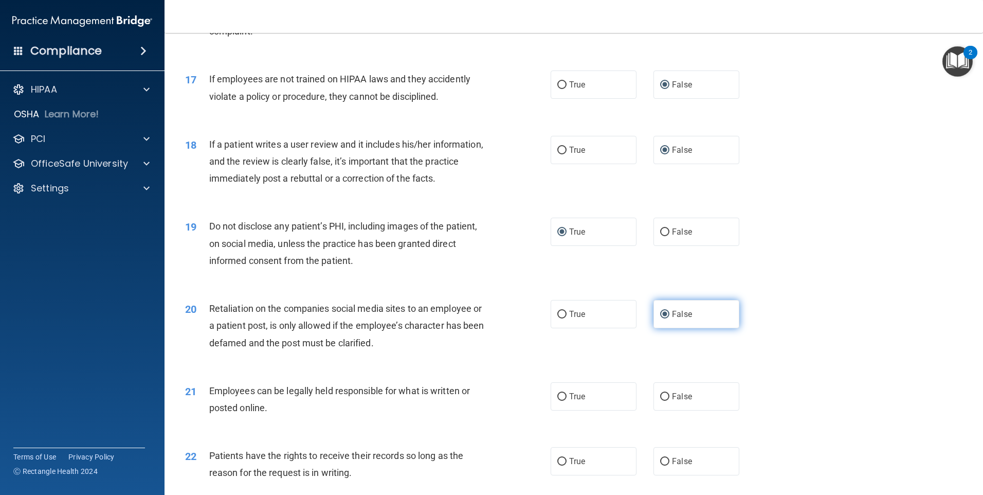
scroll to position [1369, 0]
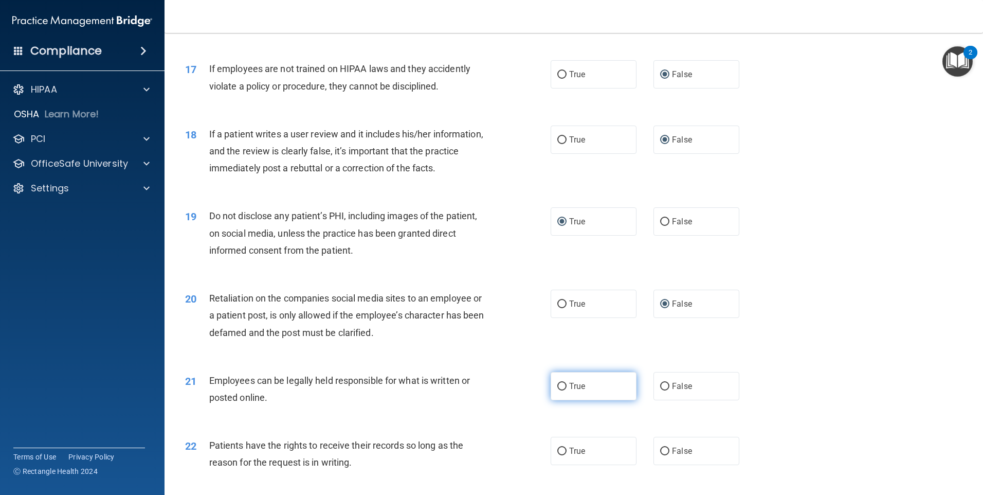
click at [558, 390] on input "True" at bounding box center [562, 387] width 9 height 8
radio input "true"
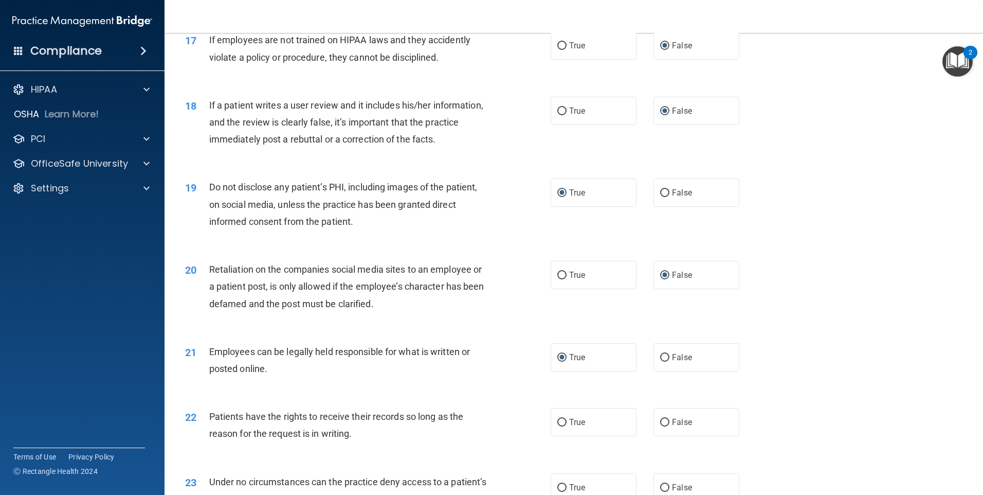
scroll to position [1400, 0]
click at [661, 424] on input "False" at bounding box center [664, 421] width 9 height 8
radio input "true"
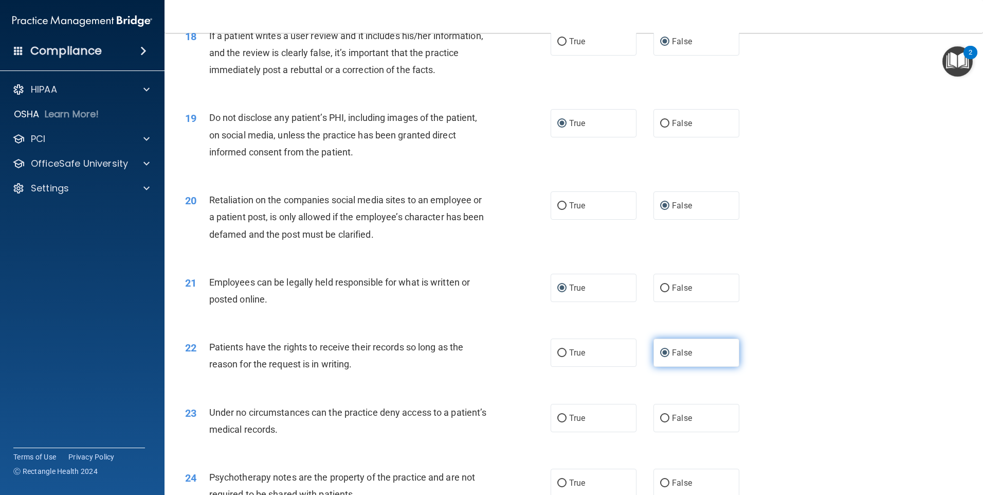
scroll to position [1468, 0]
click at [558, 421] on input "True" at bounding box center [562, 418] width 9 height 8
radio input "true"
click at [660, 421] on input "False" at bounding box center [664, 418] width 9 height 8
radio input "true"
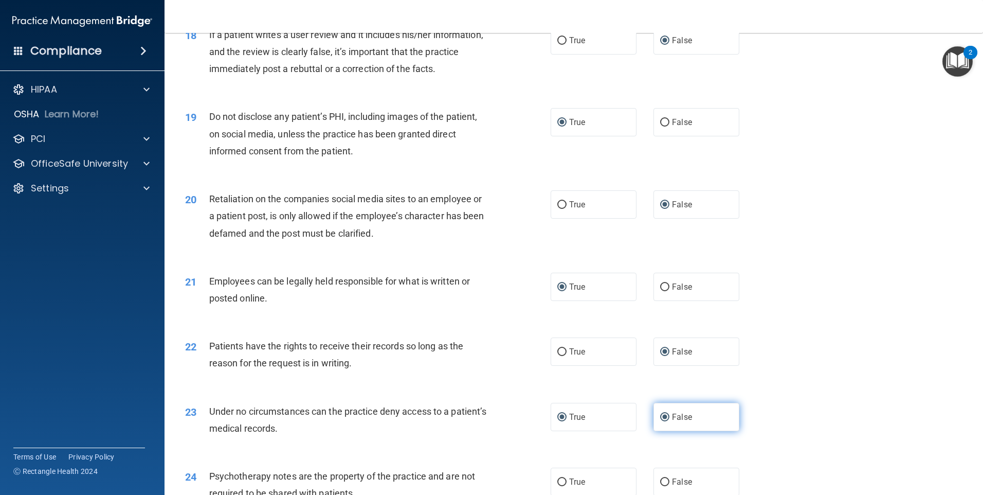
radio input "false"
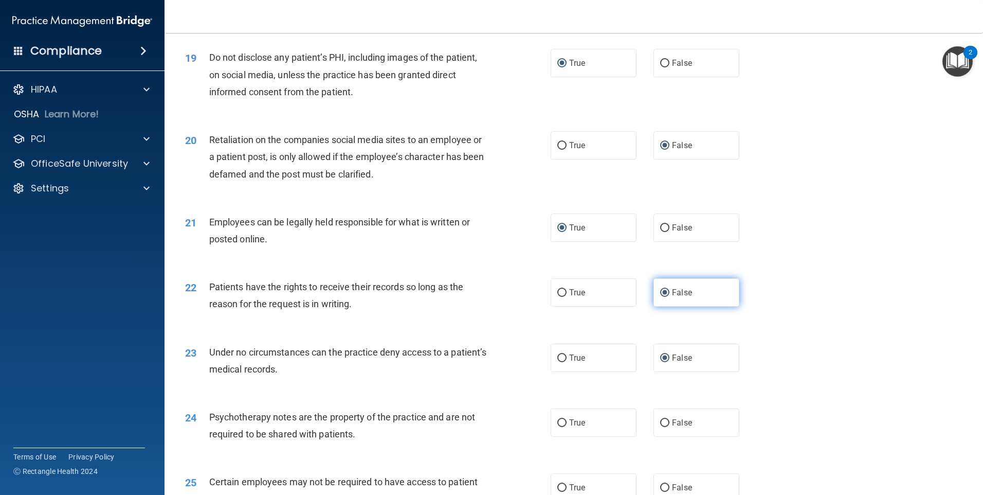
scroll to position [1529, 0]
click at [558, 426] on input "True" at bounding box center [562, 422] width 9 height 8
radio input "true"
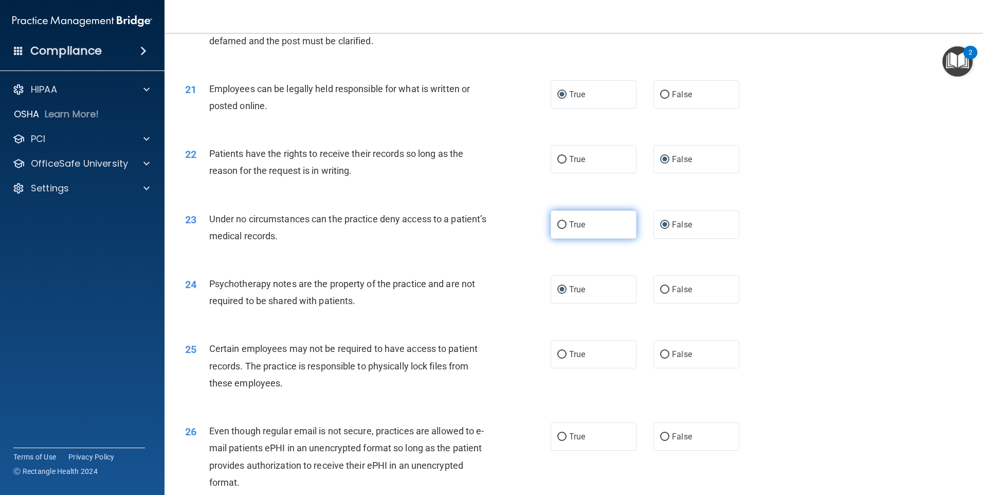
scroll to position [1664, 0]
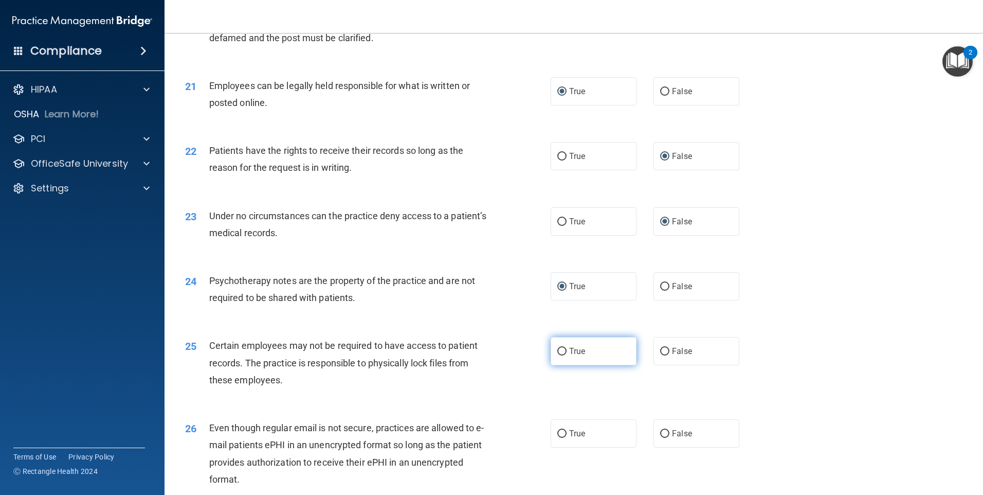
click at [558, 355] on input "True" at bounding box center [562, 352] width 9 height 8
radio input "true"
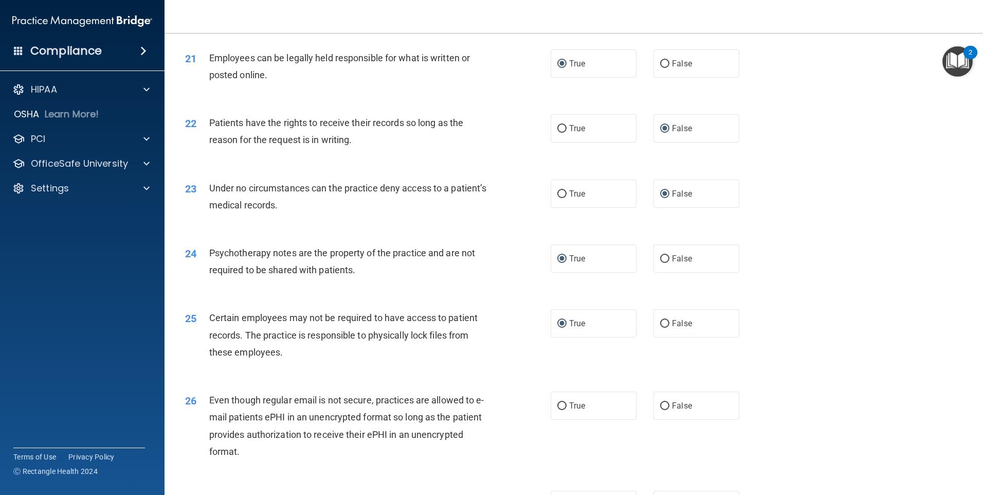
scroll to position [1697, 0]
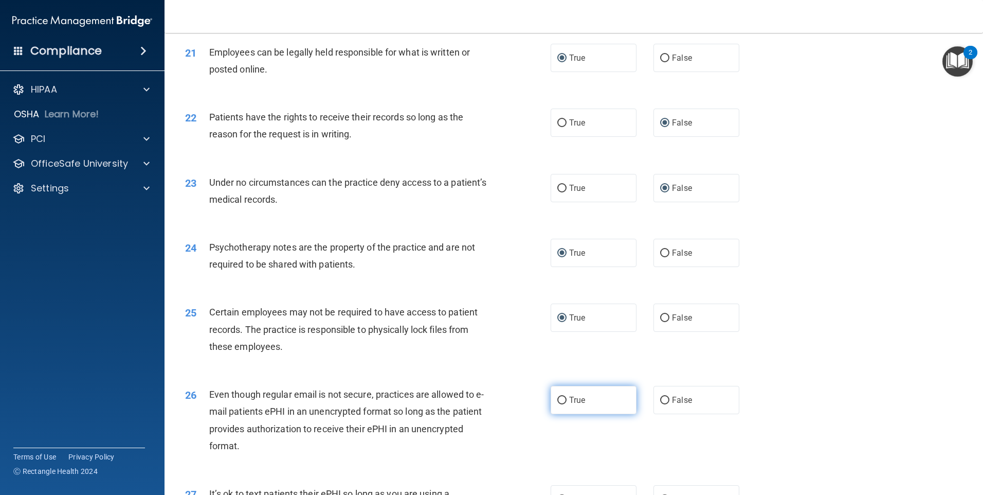
click at [561, 404] on input "True" at bounding box center [562, 401] width 9 height 8
radio input "true"
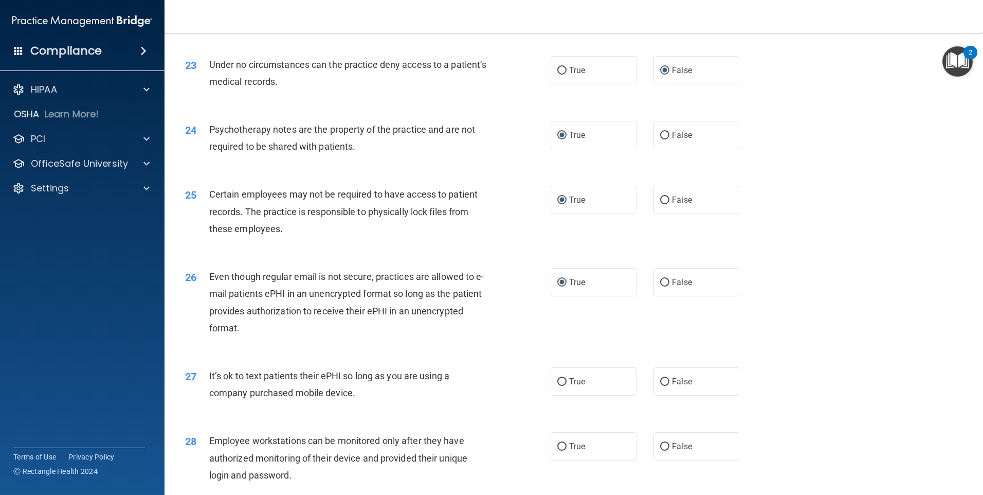
scroll to position [1816, 0]
click at [660, 385] on input "False" at bounding box center [664, 381] width 9 height 8
radio input "true"
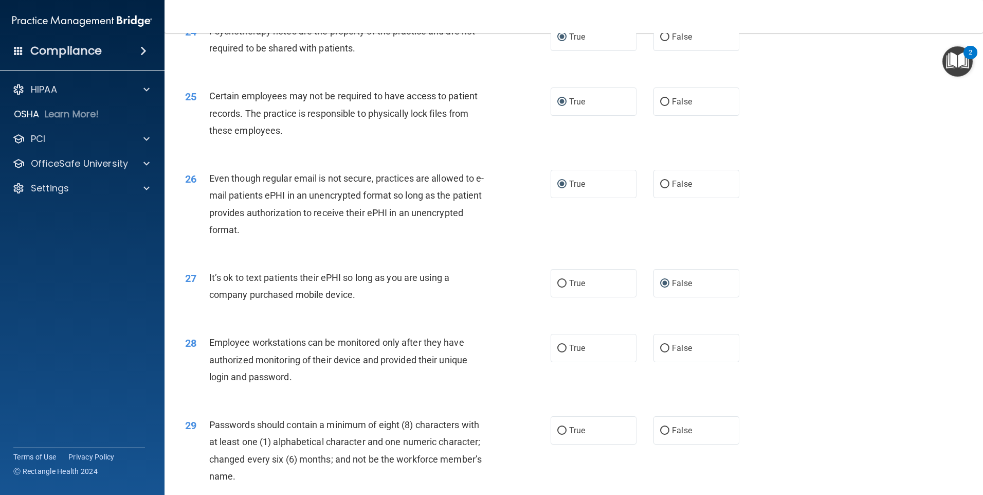
scroll to position [1916, 0]
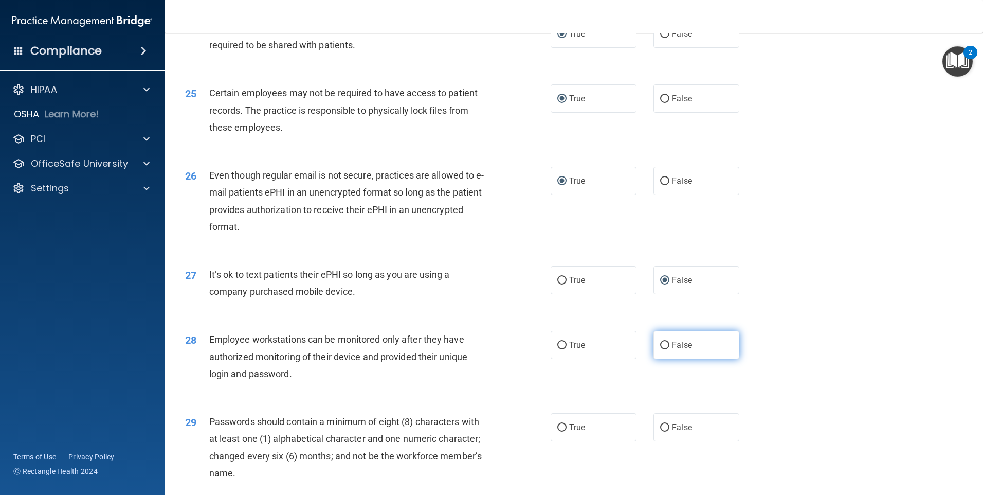
click at [660, 349] on input "False" at bounding box center [664, 346] width 9 height 8
radio input "true"
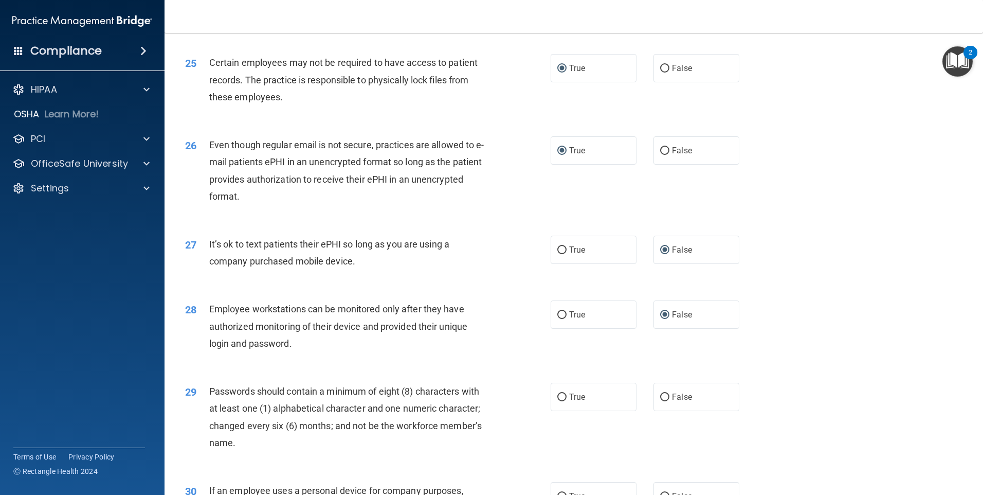
scroll to position [1948, 0]
click at [562, 400] on input "True" at bounding box center [562, 396] width 9 height 8
radio input "true"
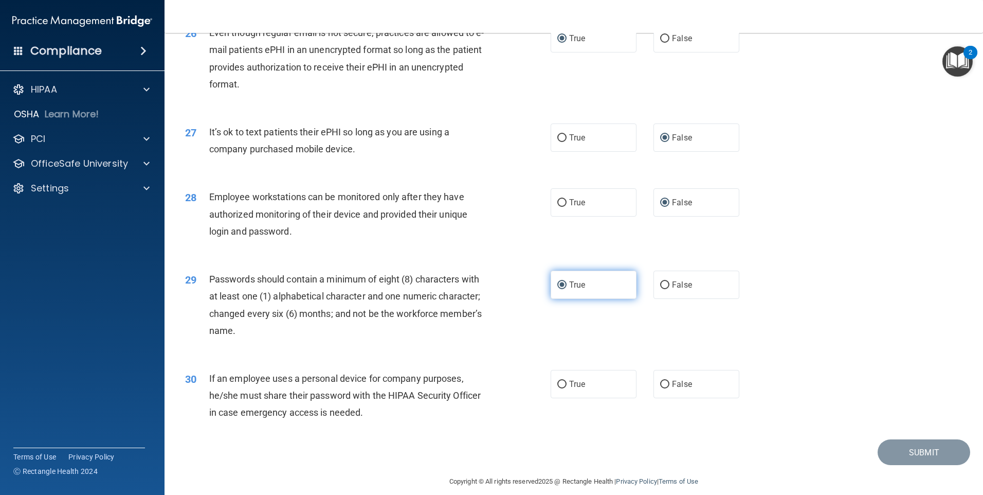
scroll to position [2064, 0]
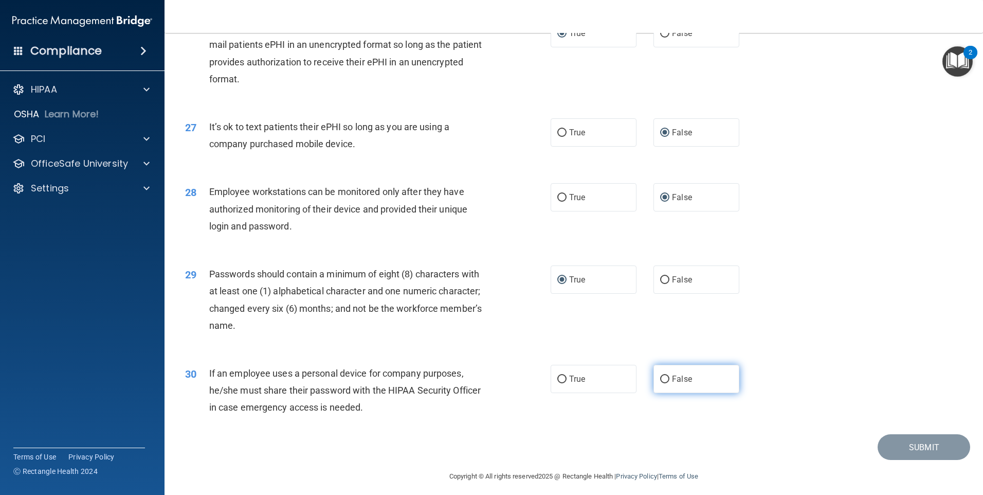
click at [664, 383] on input "False" at bounding box center [664, 379] width 9 height 8
radio input "true"
click at [901, 460] on button "Submit" at bounding box center [924, 447] width 93 height 26
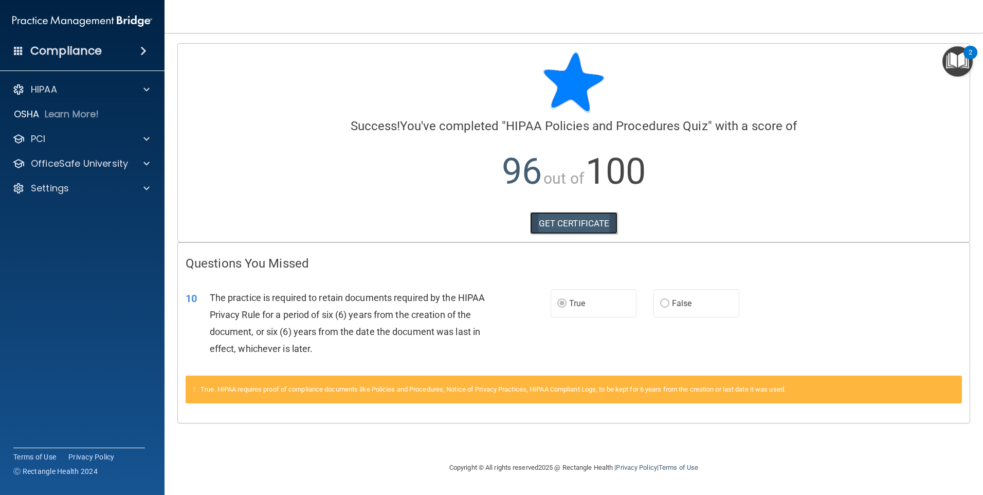
click at [557, 225] on link "GET CERTIFICATE" at bounding box center [574, 223] width 88 height 23
click at [56, 163] on p "OfficeSafe University" at bounding box center [79, 163] width 97 height 12
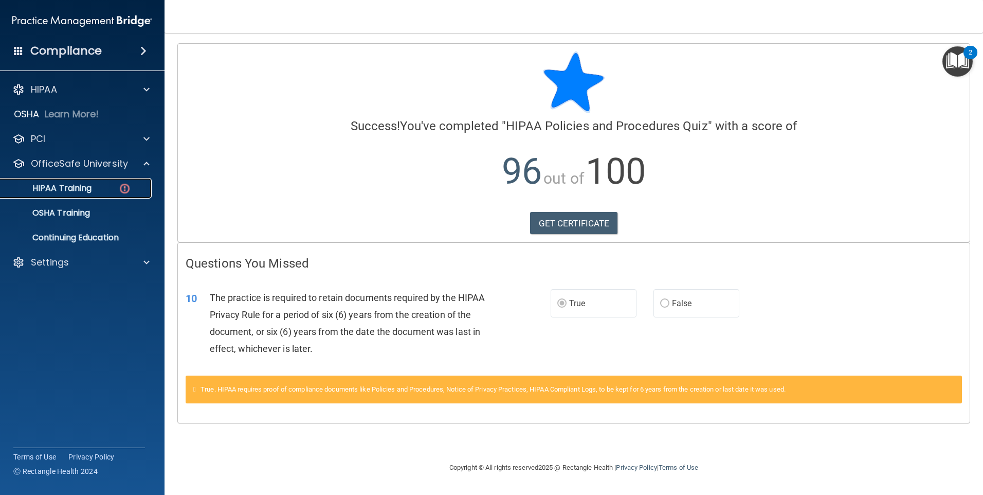
click at [49, 181] on link "HIPAA Training" at bounding box center [71, 188] width 162 height 21
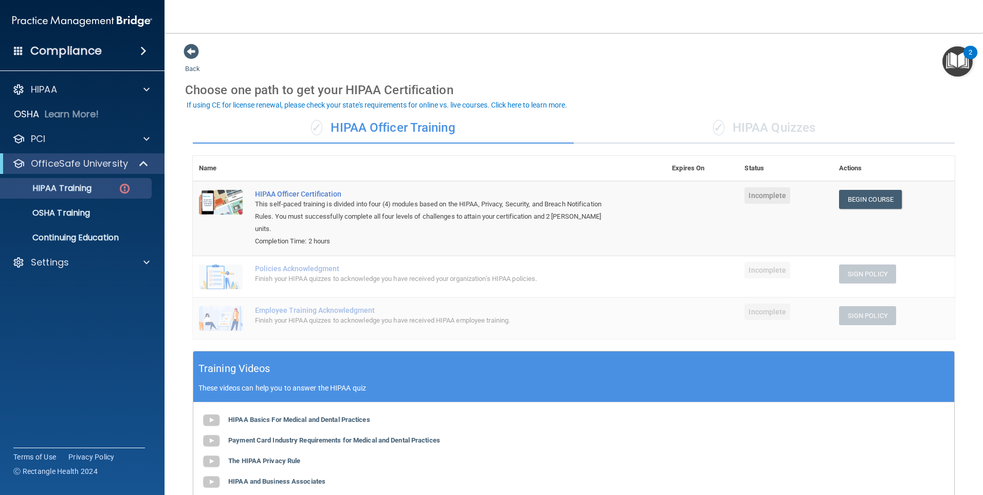
drag, startPoint x: 740, startPoint y: 131, endPoint x: 708, endPoint y: 129, distance: 31.4
click at [713, 129] on span "✓" at bounding box center [718, 127] width 11 height 15
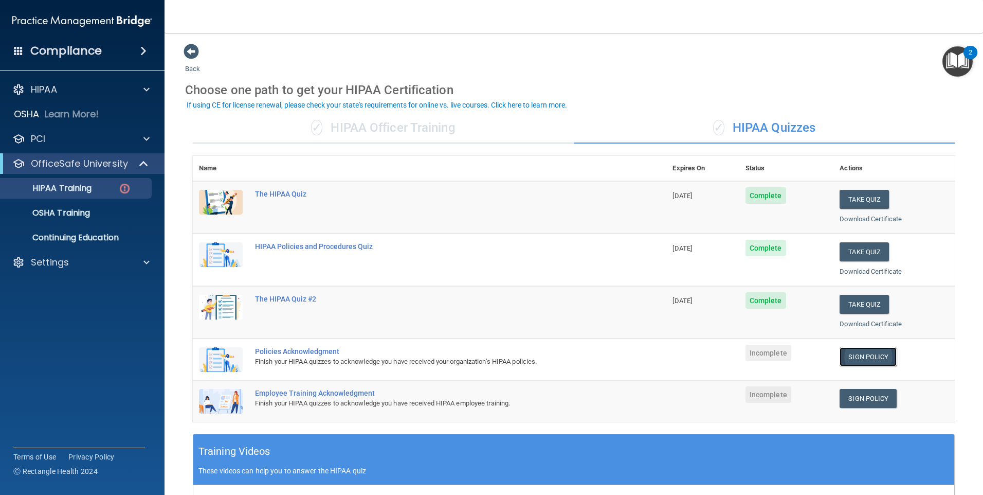
click at [865, 356] on link "Sign Policy" at bounding box center [868, 356] width 57 height 19
click at [855, 397] on link "Sign Policy" at bounding box center [868, 398] width 57 height 19
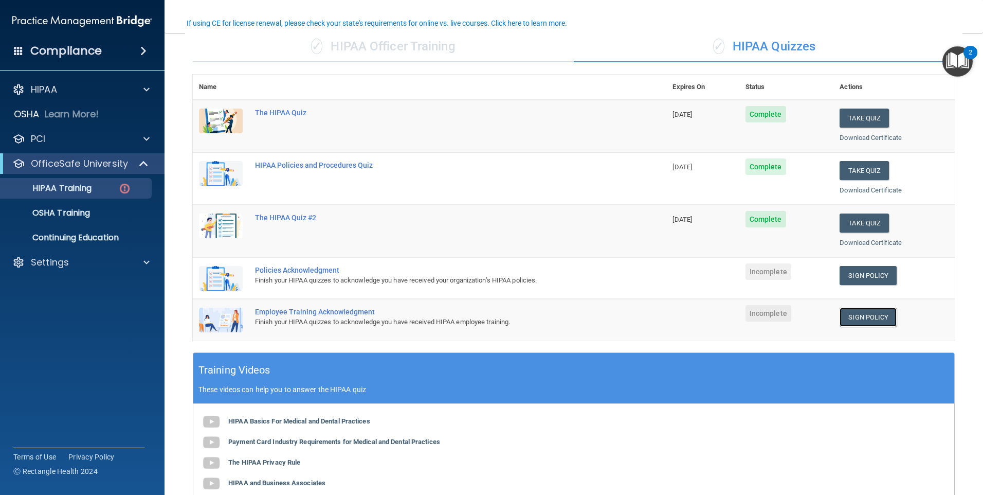
scroll to position [82, 0]
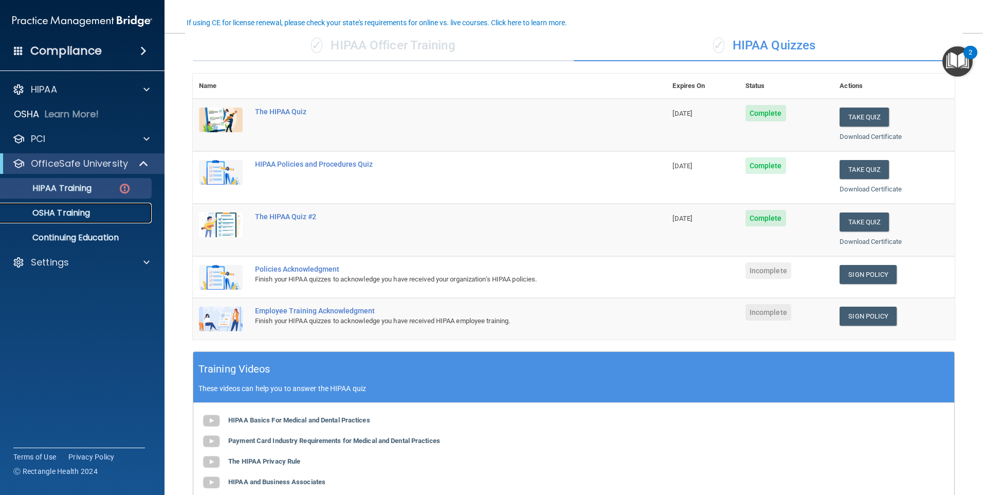
click at [65, 211] on p "OSHA Training" at bounding box center [48, 213] width 83 height 10
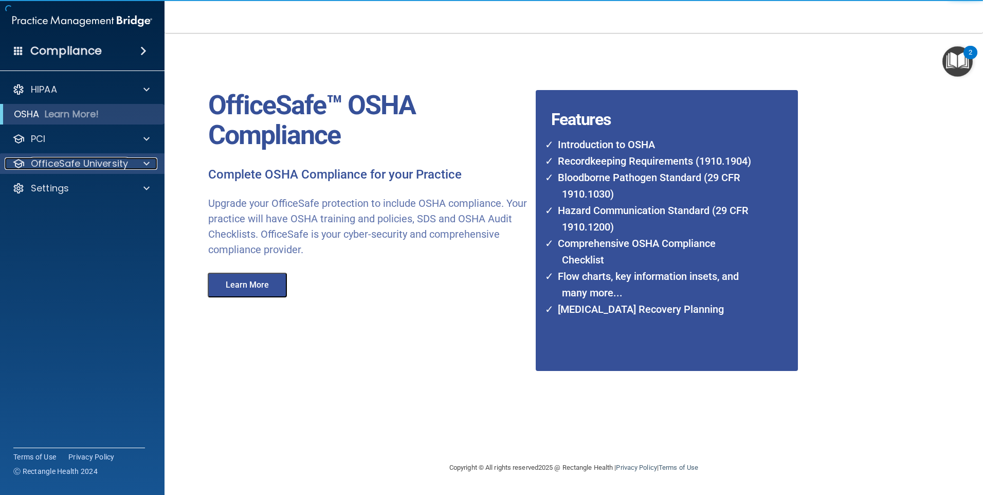
click at [62, 166] on p "OfficeSafe University" at bounding box center [79, 163] width 97 height 12
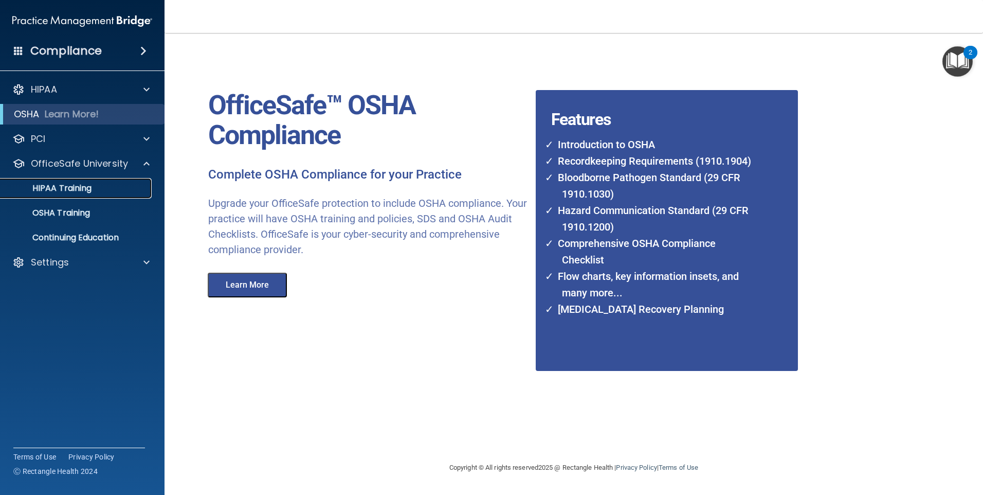
click at [62, 188] on p "HIPAA Training" at bounding box center [49, 188] width 85 height 10
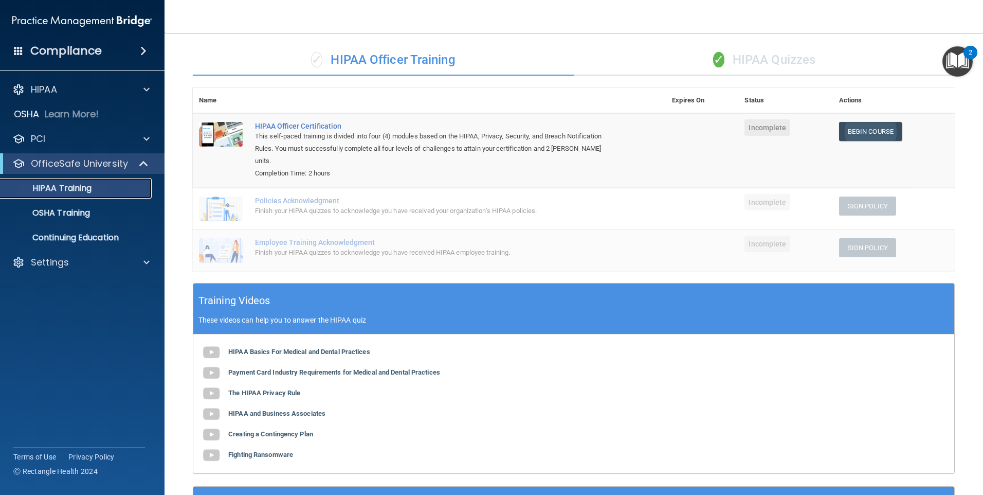
scroll to position [33, 0]
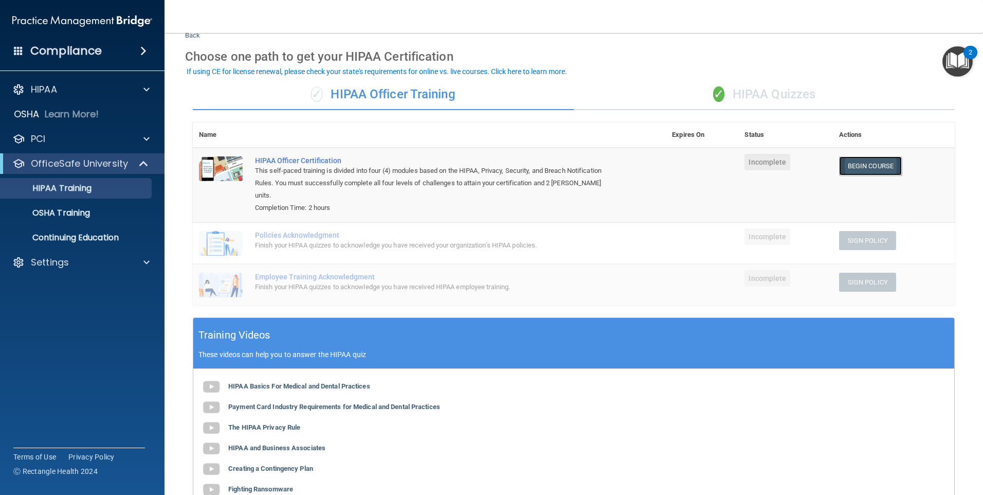
click at [851, 165] on link "Begin Course" at bounding box center [870, 165] width 63 height 19
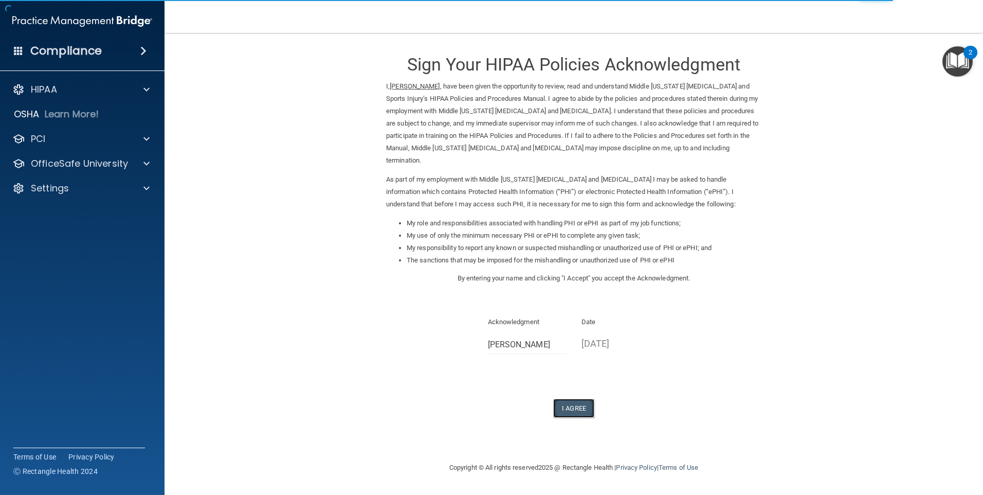
click at [578, 399] on button "I Agree" at bounding box center [573, 408] width 41 height 19
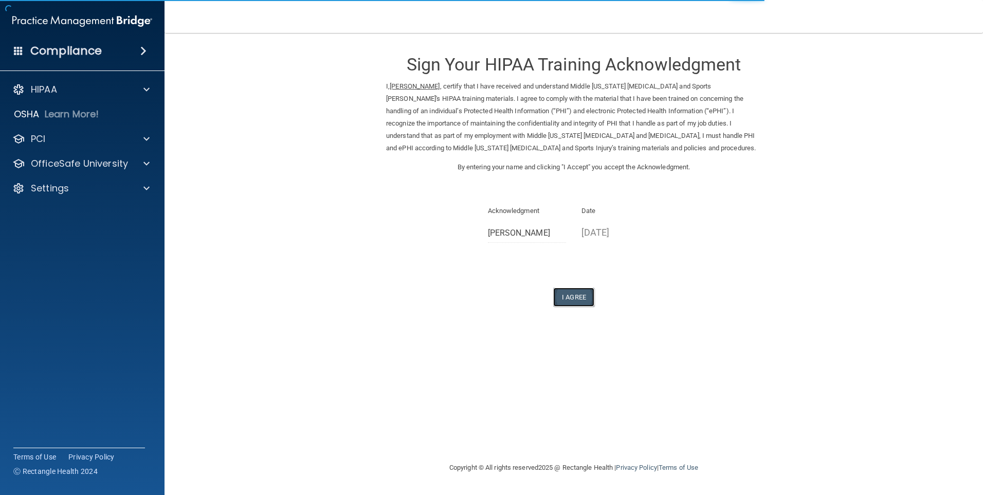
click at [555, 297] on button "I Agree" at bounding box center [573, 297] width 41 height 19
